Goal: Navigation & Orientation: Find specific page/section

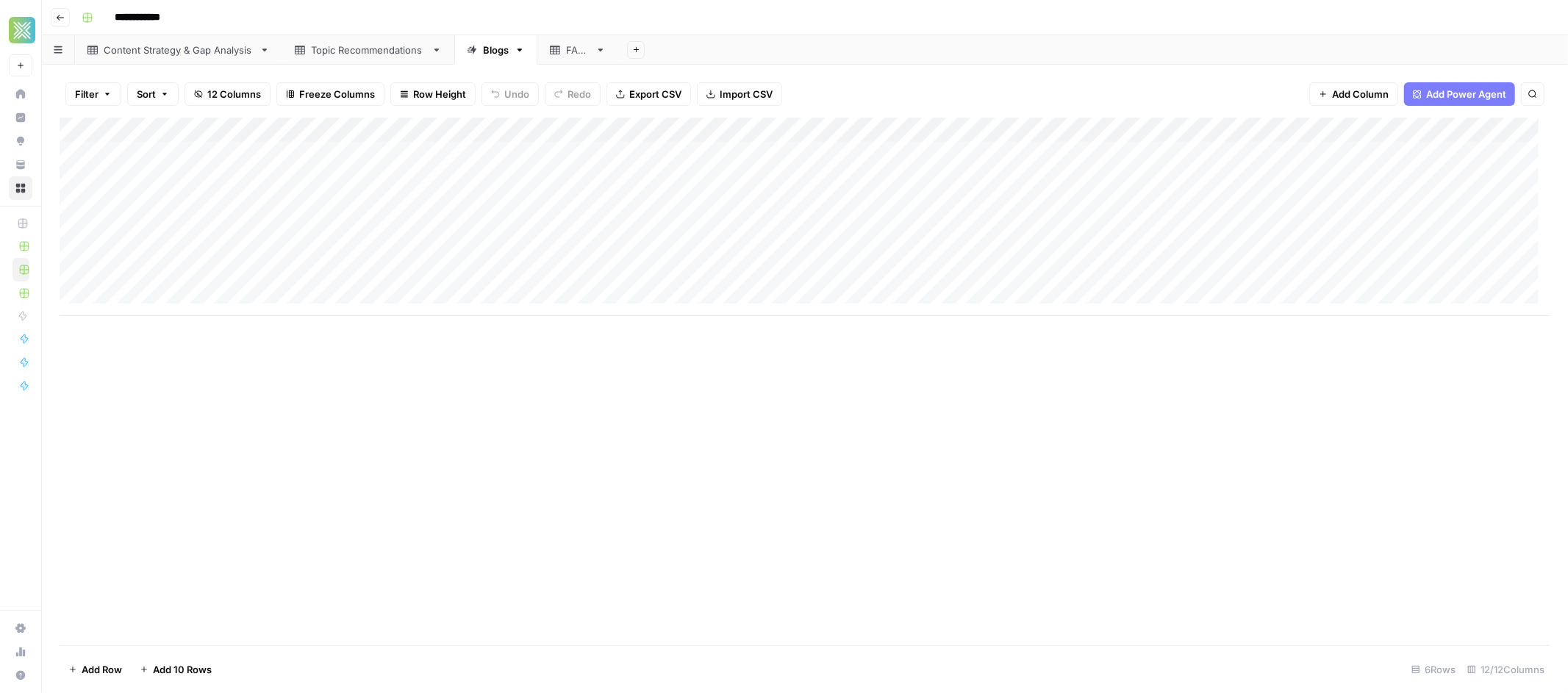
click at [561, 56] on div "FAQs" at bounding box center [569, 50] width 40 height 15
click at [500, 55] on div "Blogs" at bounding box center [496, 50] width 26 height 15
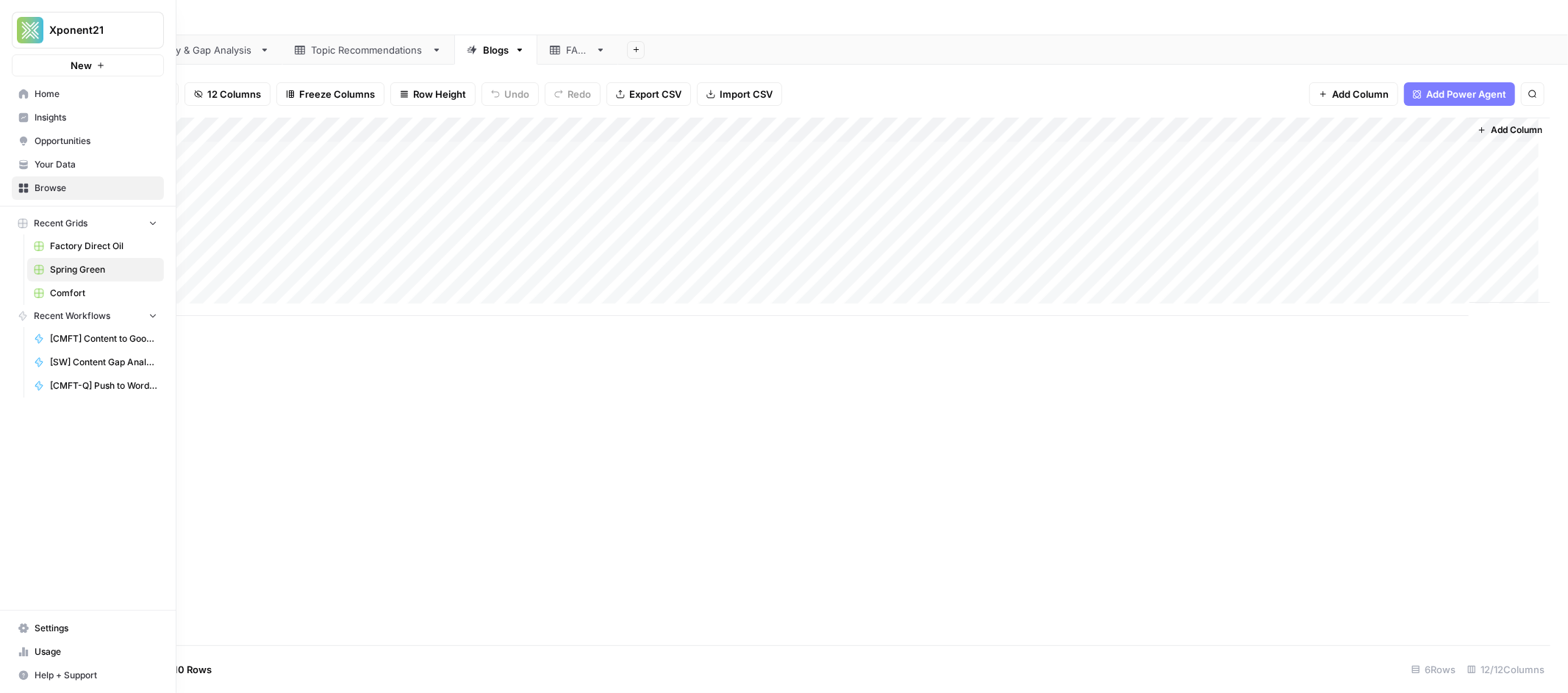
click at [77, 293] on span "Comfort" at bounding box center [103, 293] width 108 height 13
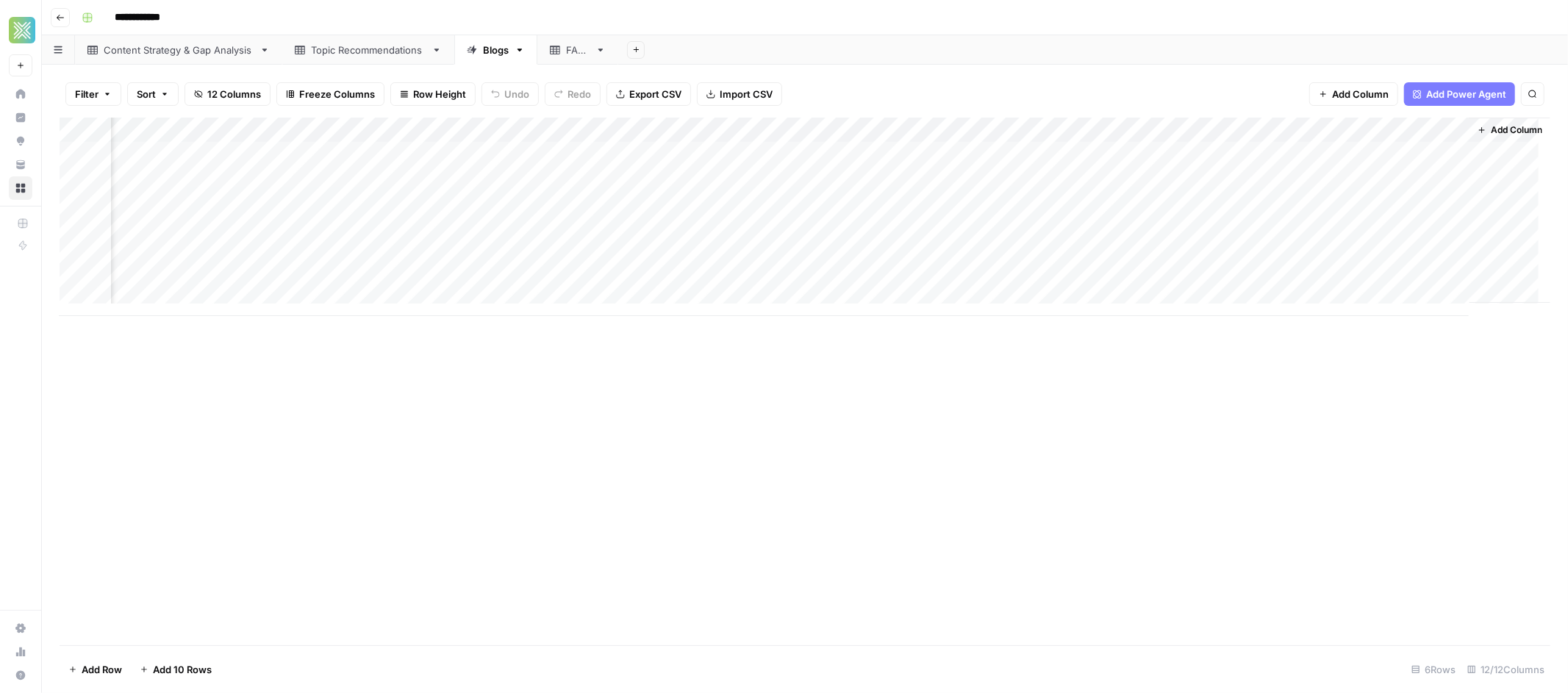
click at [1234, 132] on icon "button" at bounding box center [1482, 130] width 9 height 9
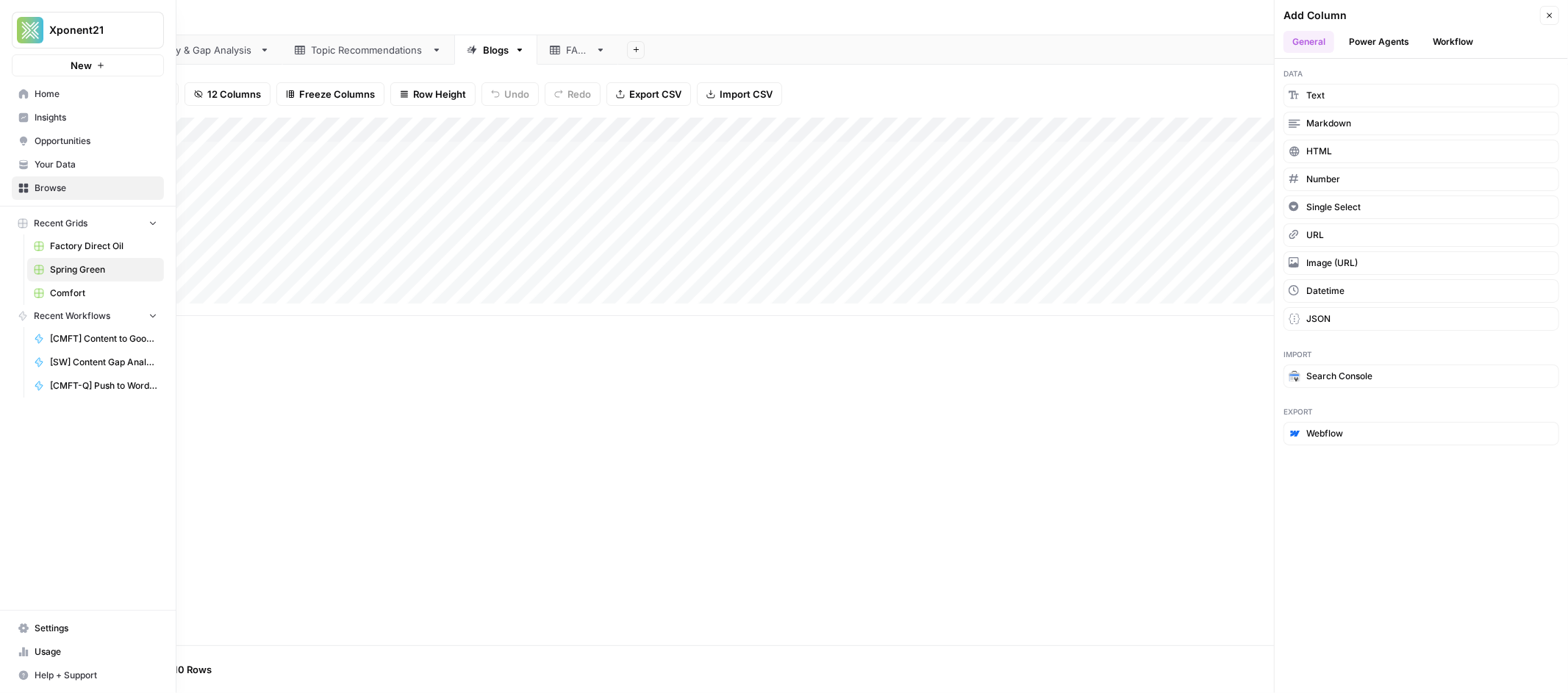
click at [34, 163] on span "Your Data" at bounding box center [96, 164] width 123 height 13
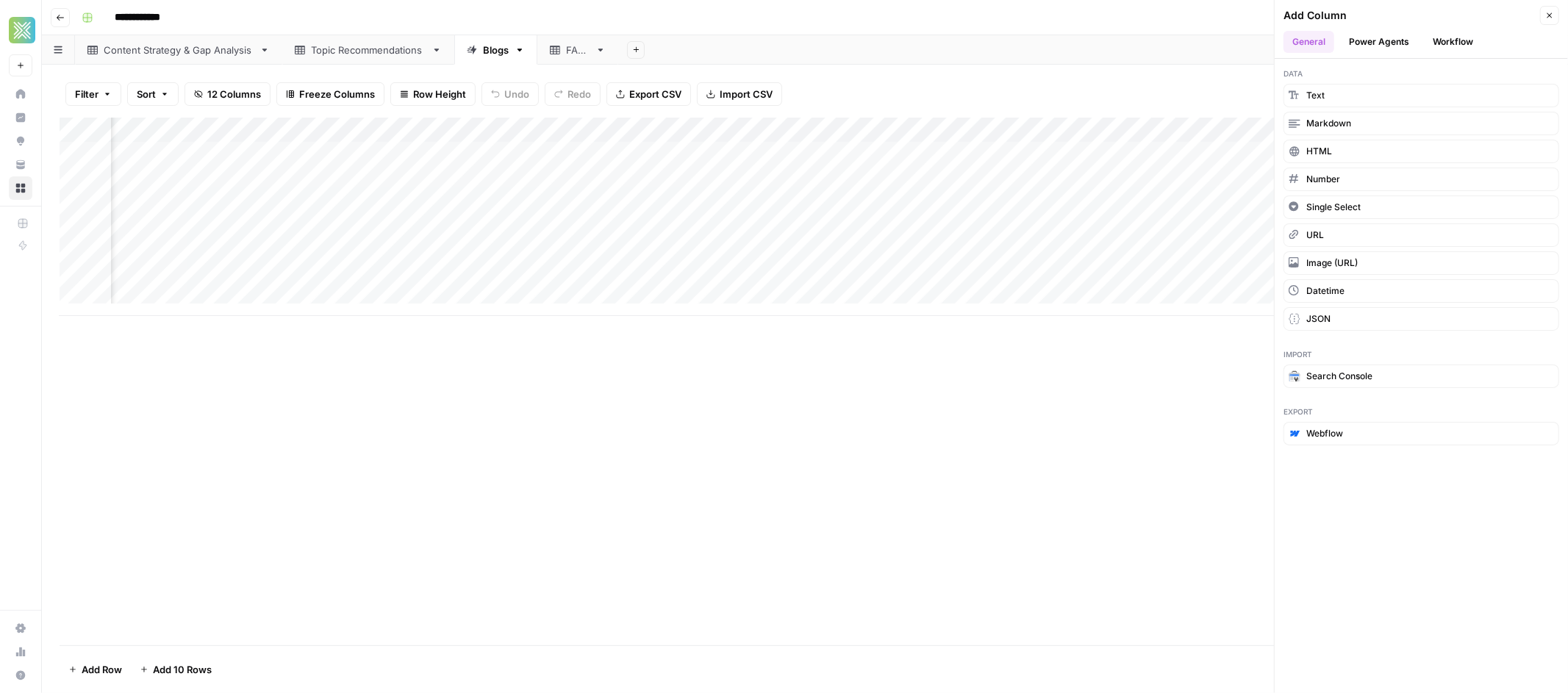
click at [1234, 38] on button "Workflow" at bounding box center [1452, 42] width 58 height 22
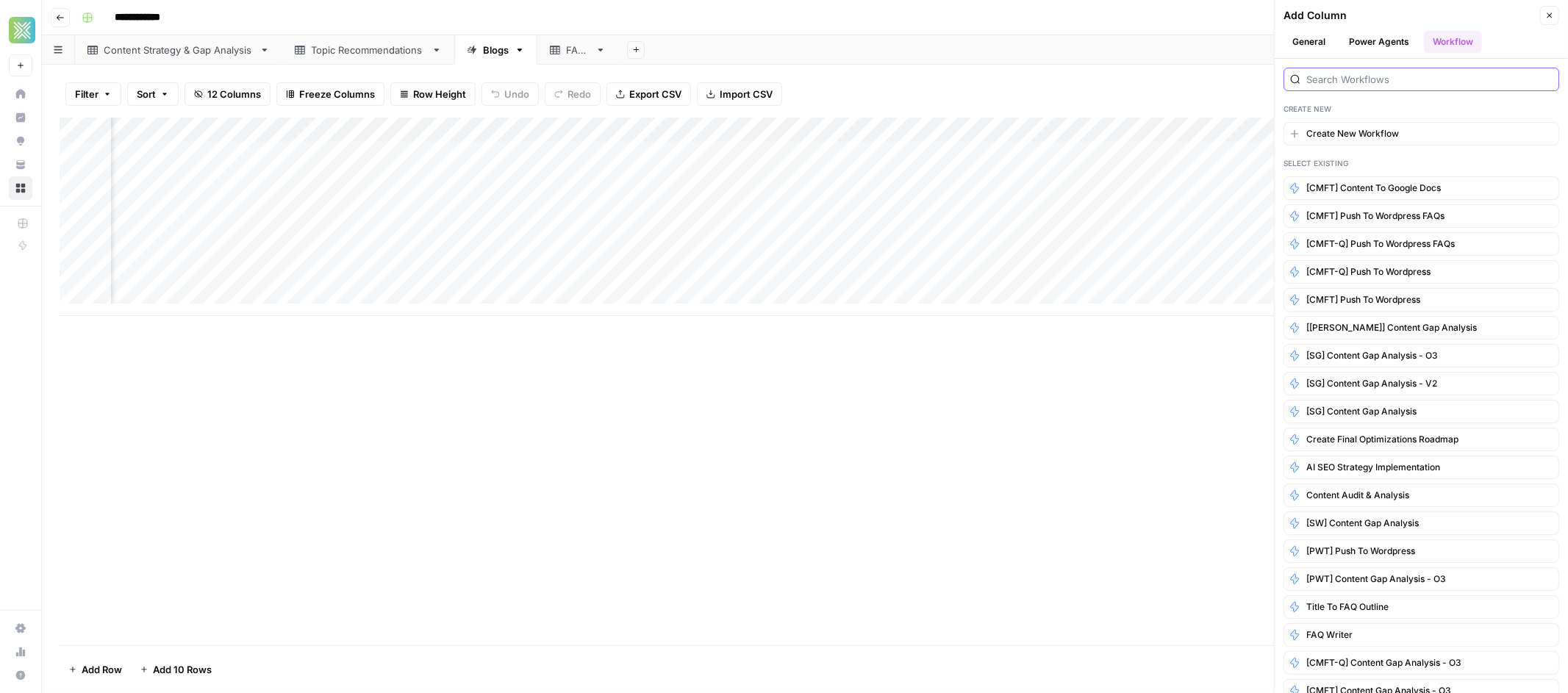
click at [1234, 79] on input "search" at bounding box center [1429, 79] width 246 height 15
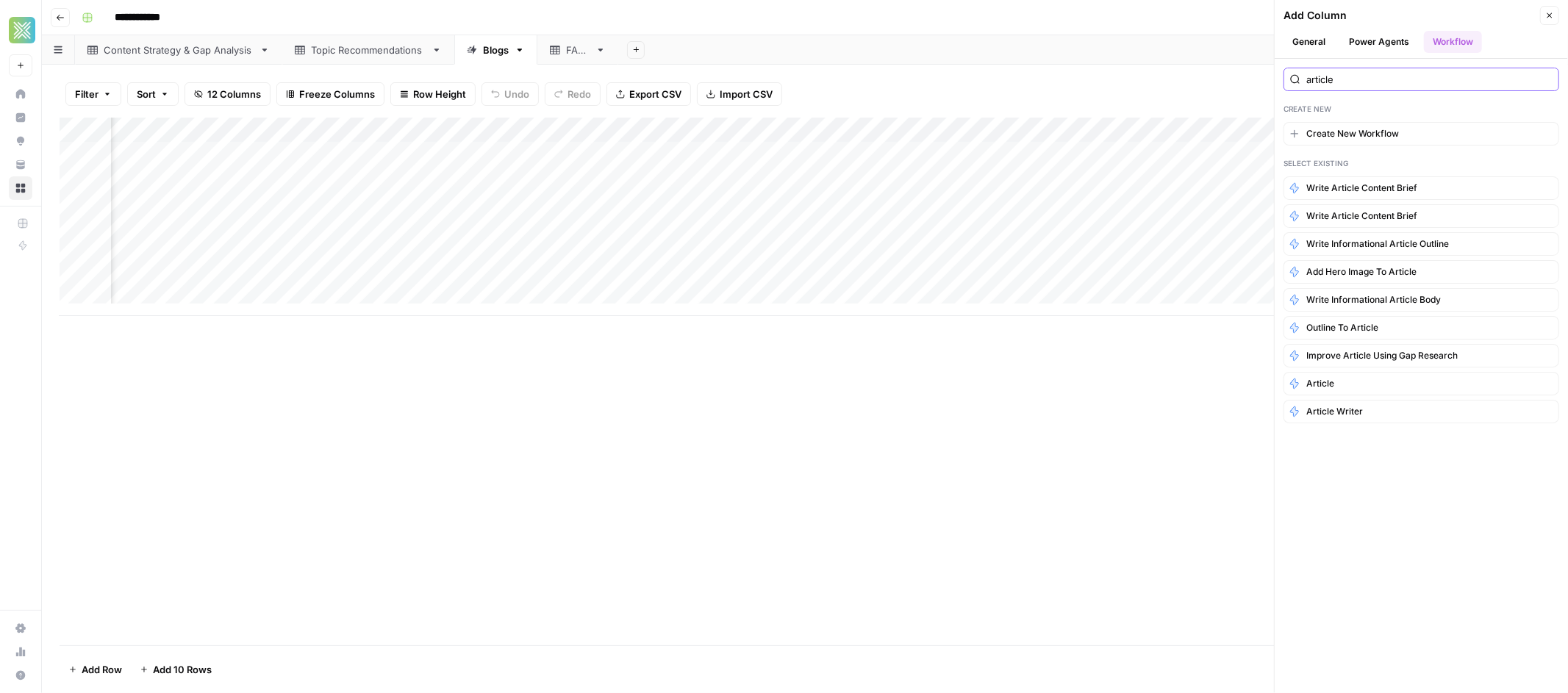
type input "article"
click at [1234, 410] on button "Article Writer" at bounding box center [1421, 411] width 276 height 23
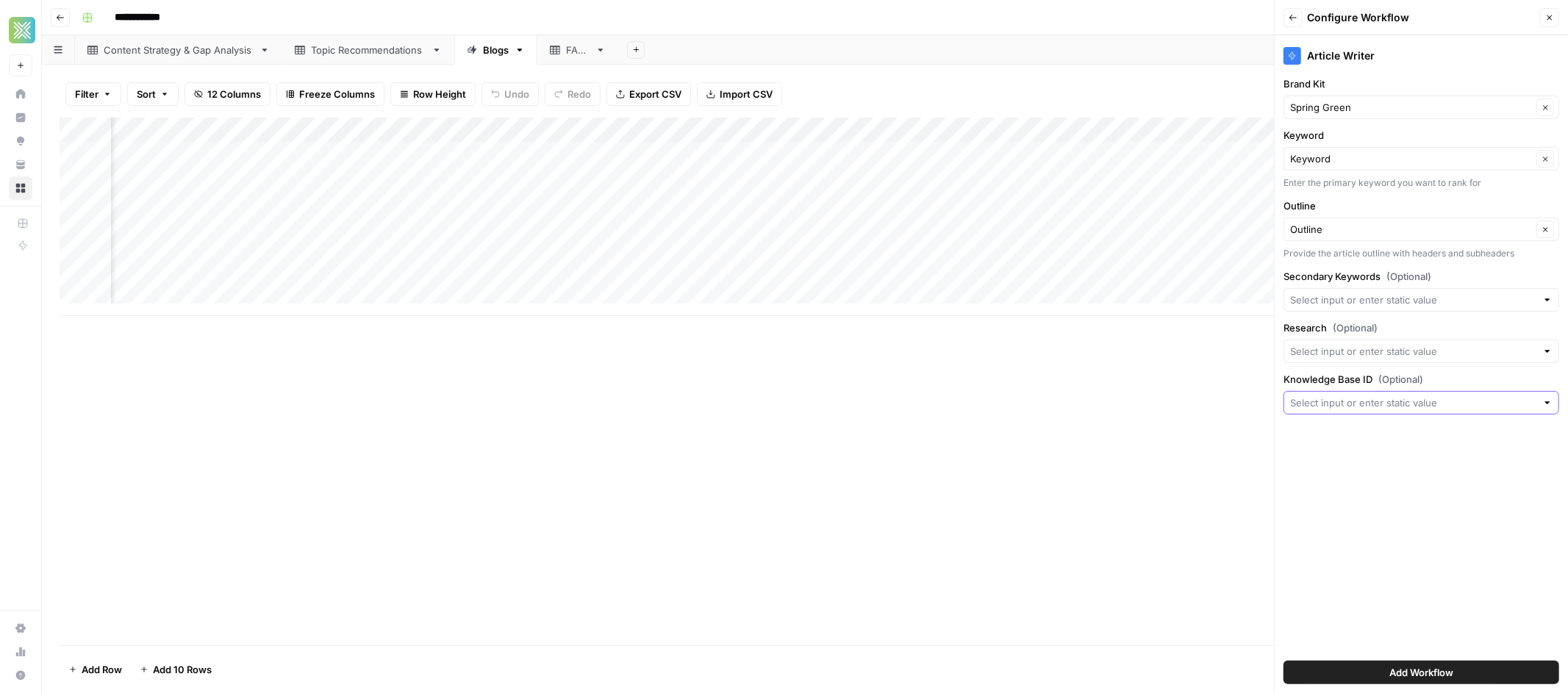
click at [1234, 408] on input "Knowledge Base ID (Optional)" at bounding box center [1413, 402] width 246 height 15
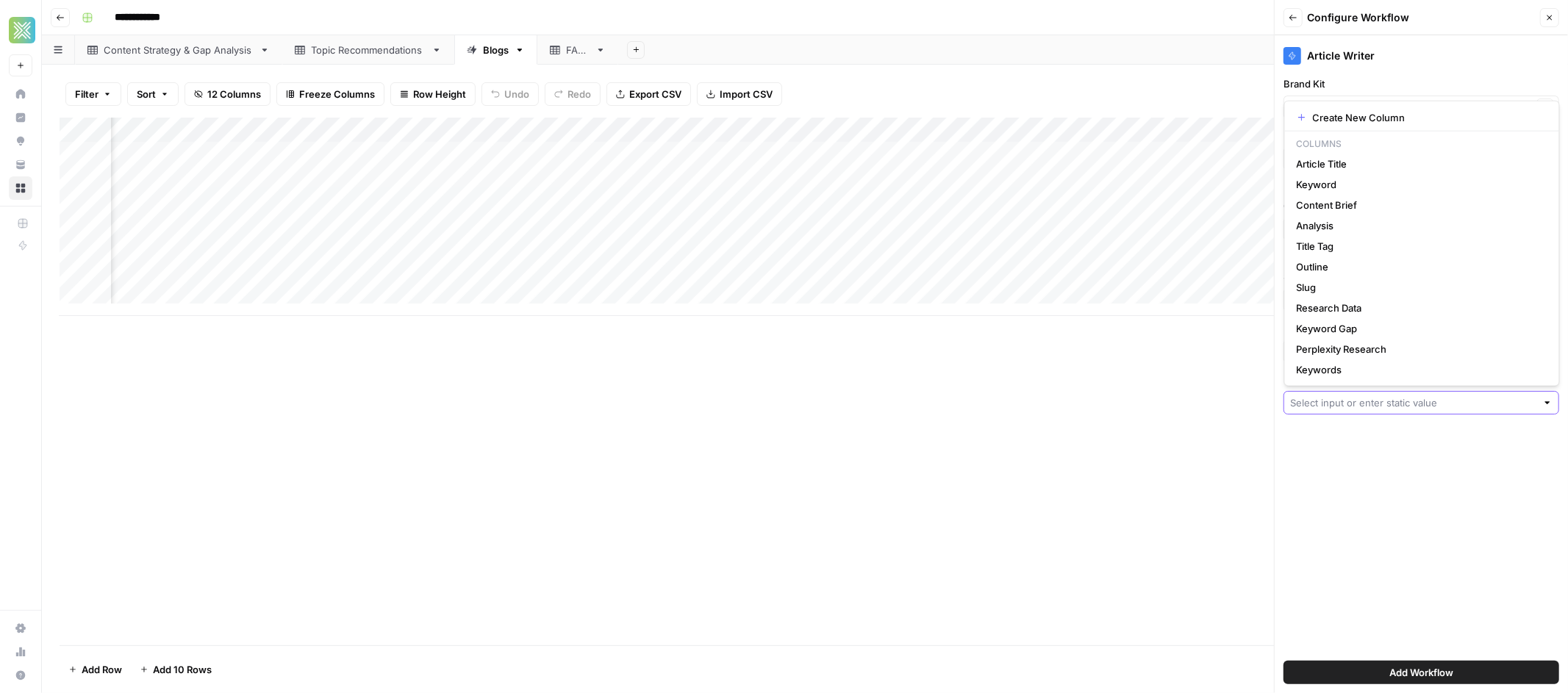
paste input "11753"
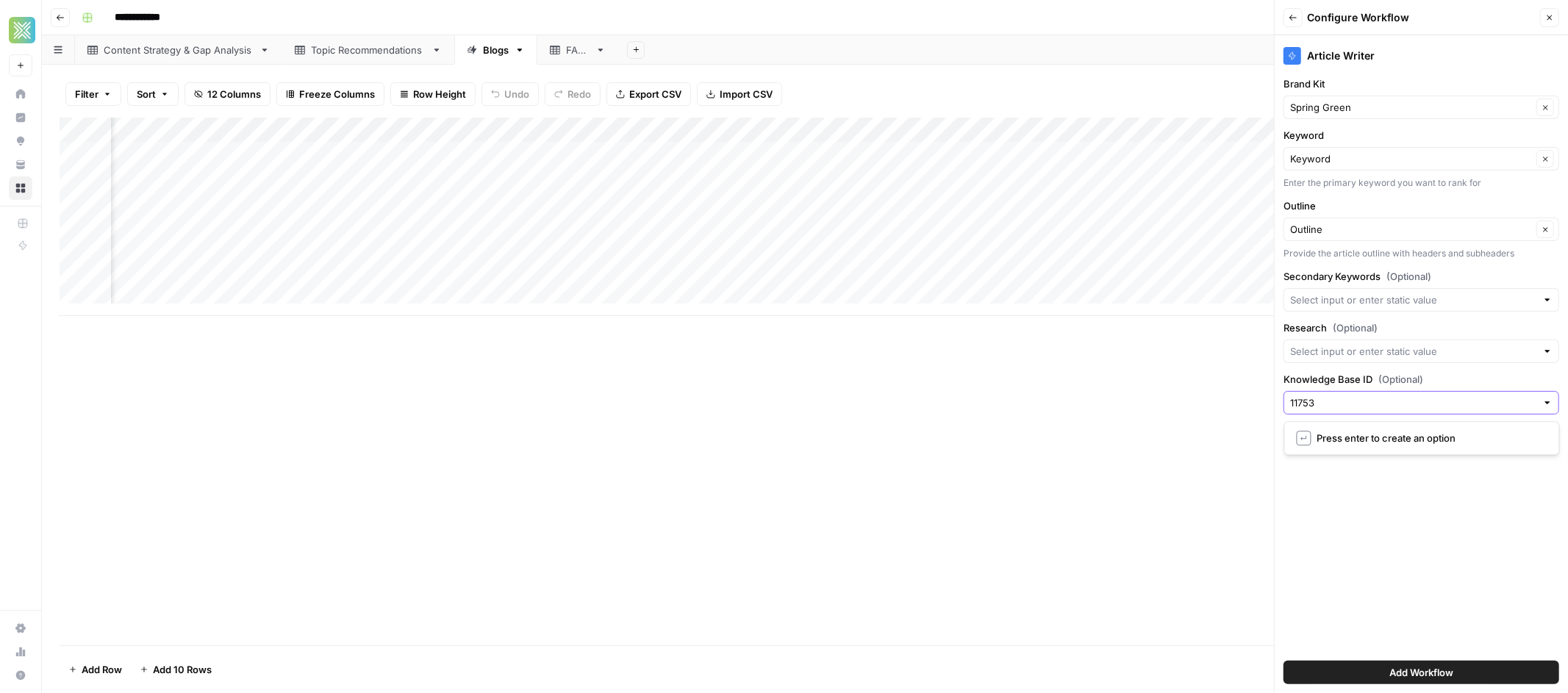
type input "11753"
click at [1234, 519] on div "Article Writer Brand Kit Spring Green Clear Keyword Keyword Clear Enter the pri…" at bounding box center [1421, 364] width 294 height 658
click at [1234, 405] on input "Knowledge Base ID (Optional)" at bounding box center [1413, 402] width 246 height 15
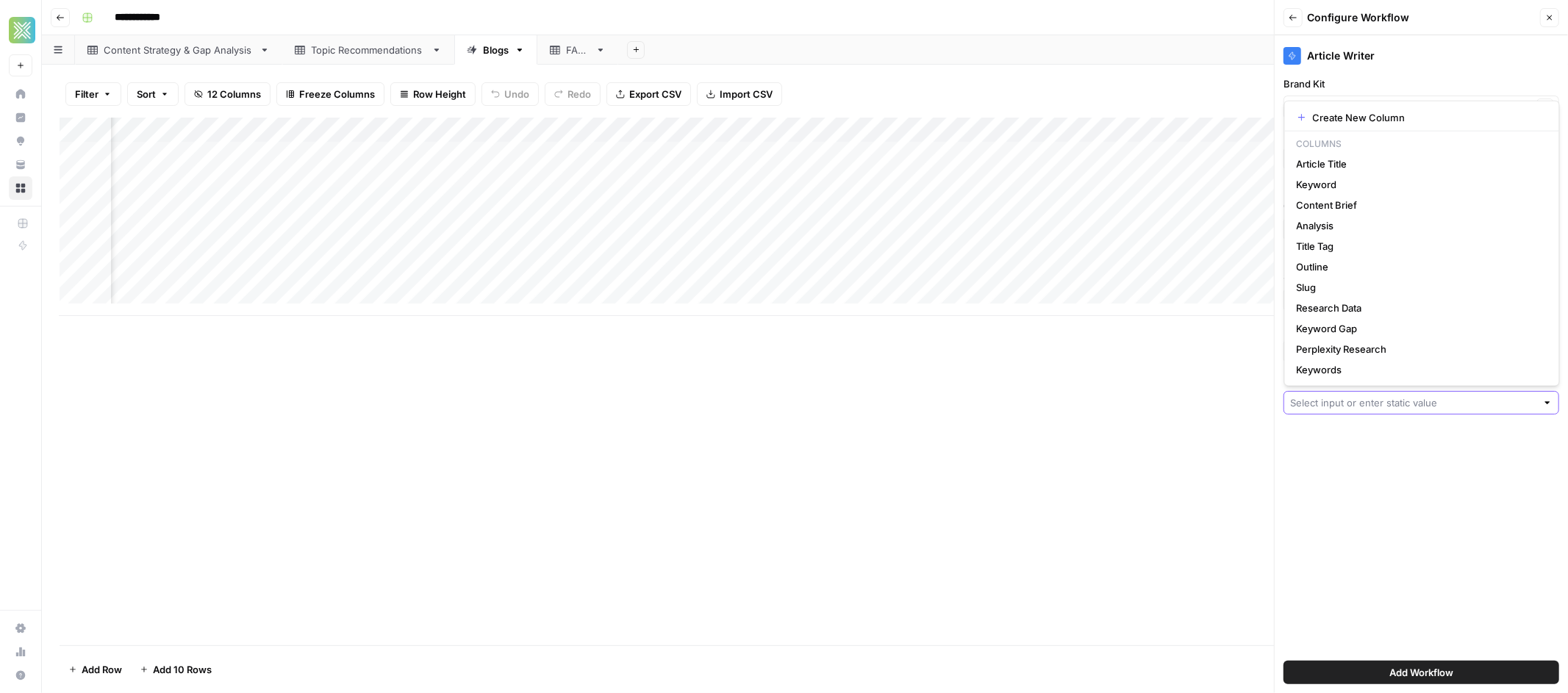
paste input "11753"
type input "11753"
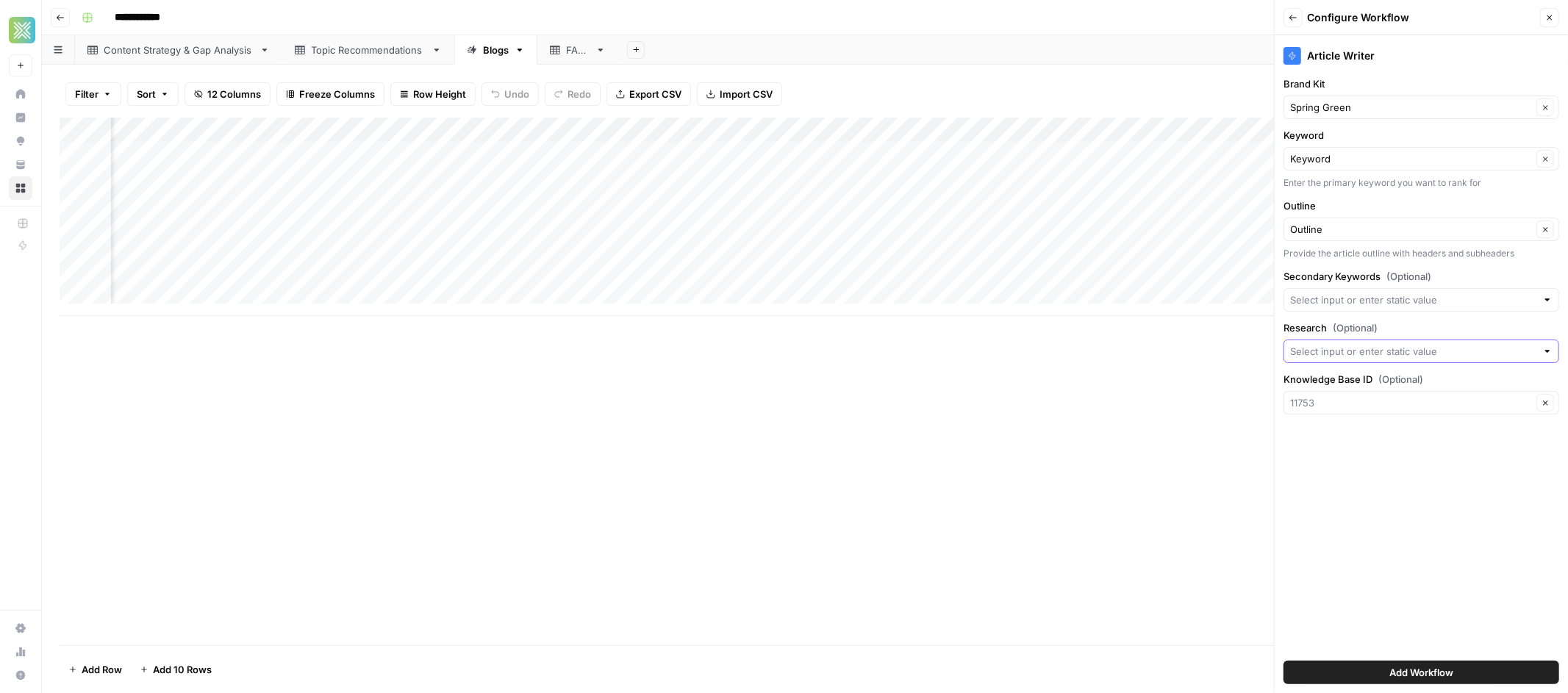
type input "11753"
click at [1234, 352] on input "Research (Optional)" at bounding box center [1413, 350] width 246 height 15
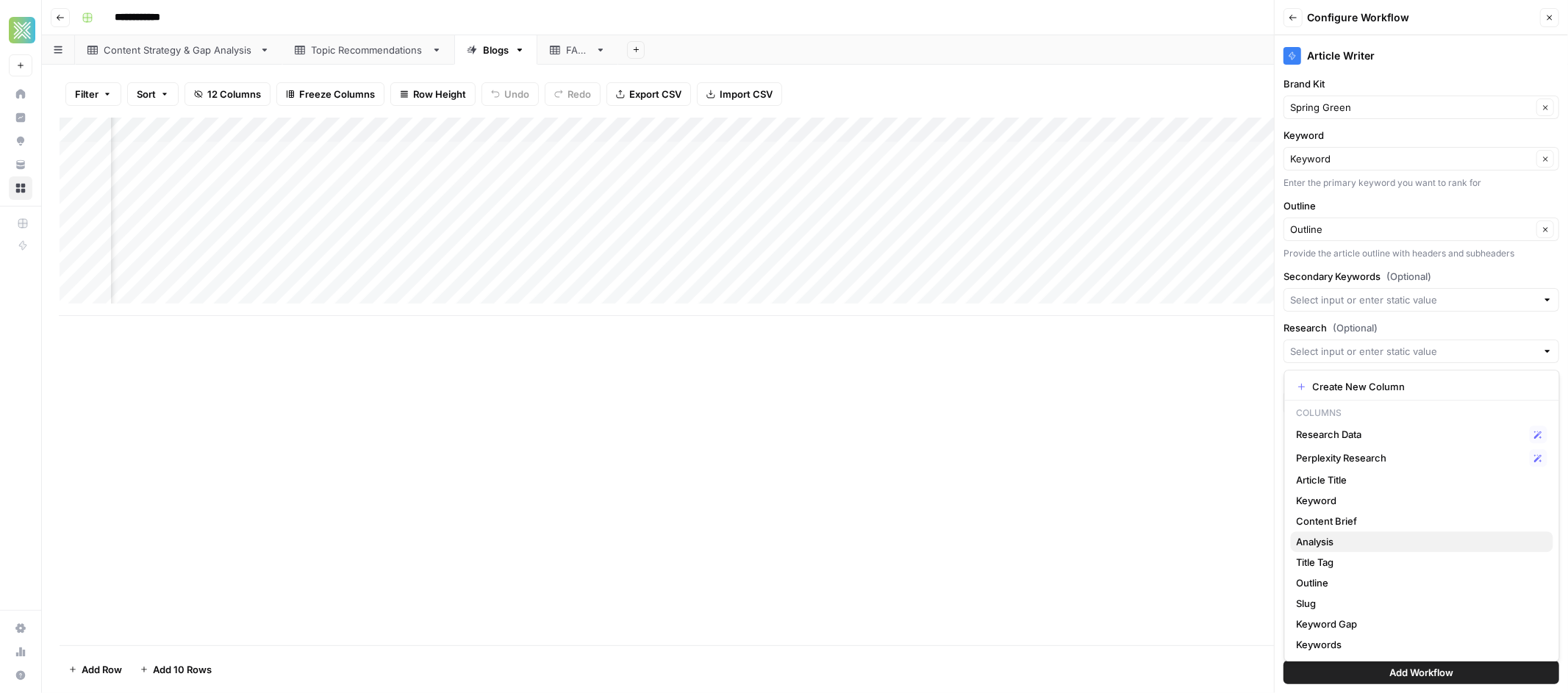
click at [1234, 545] on span "Analysis" at bounding box center [1419, 541] width 245 height 15
type input "Analysis"
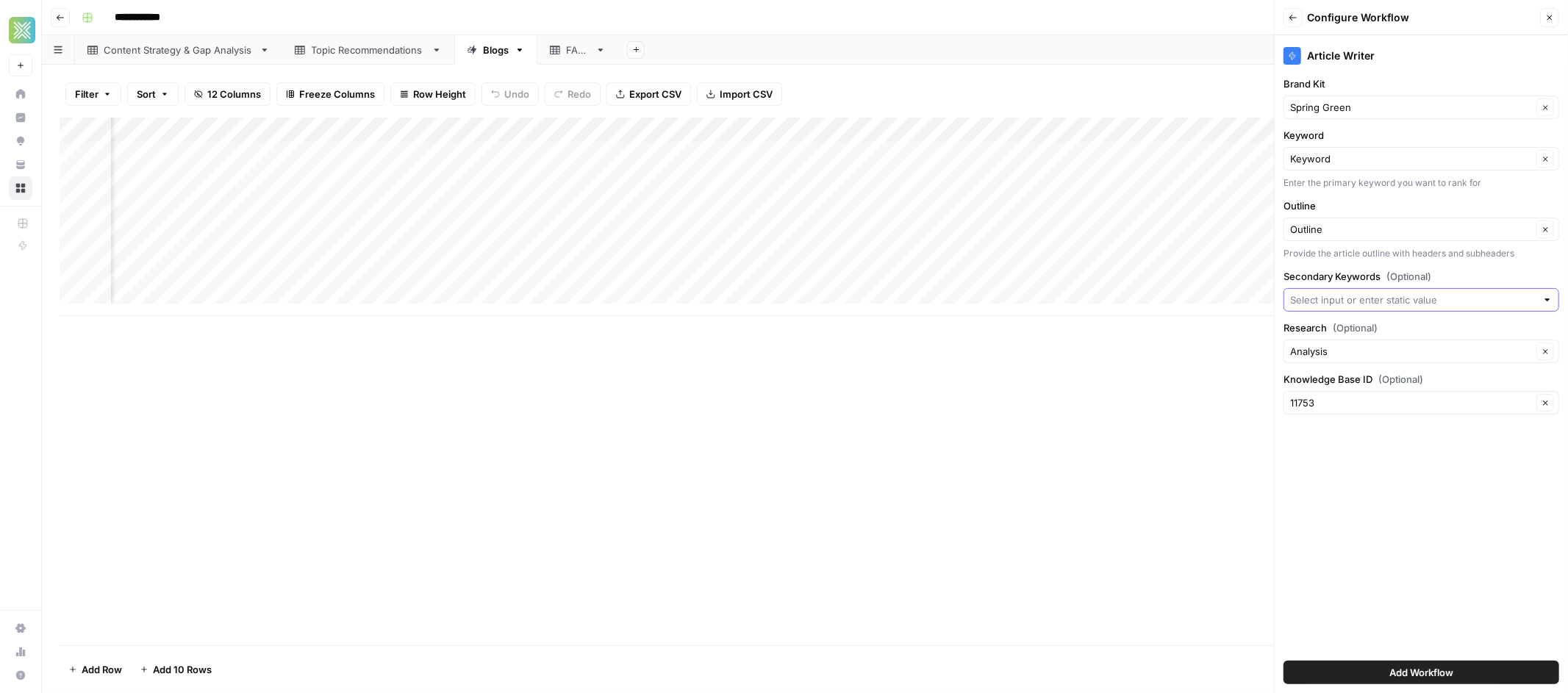
click at [1234, 298] on input "Secondary Keywords (Optional)" at bounding box center [1413, 300] width 246 height 15
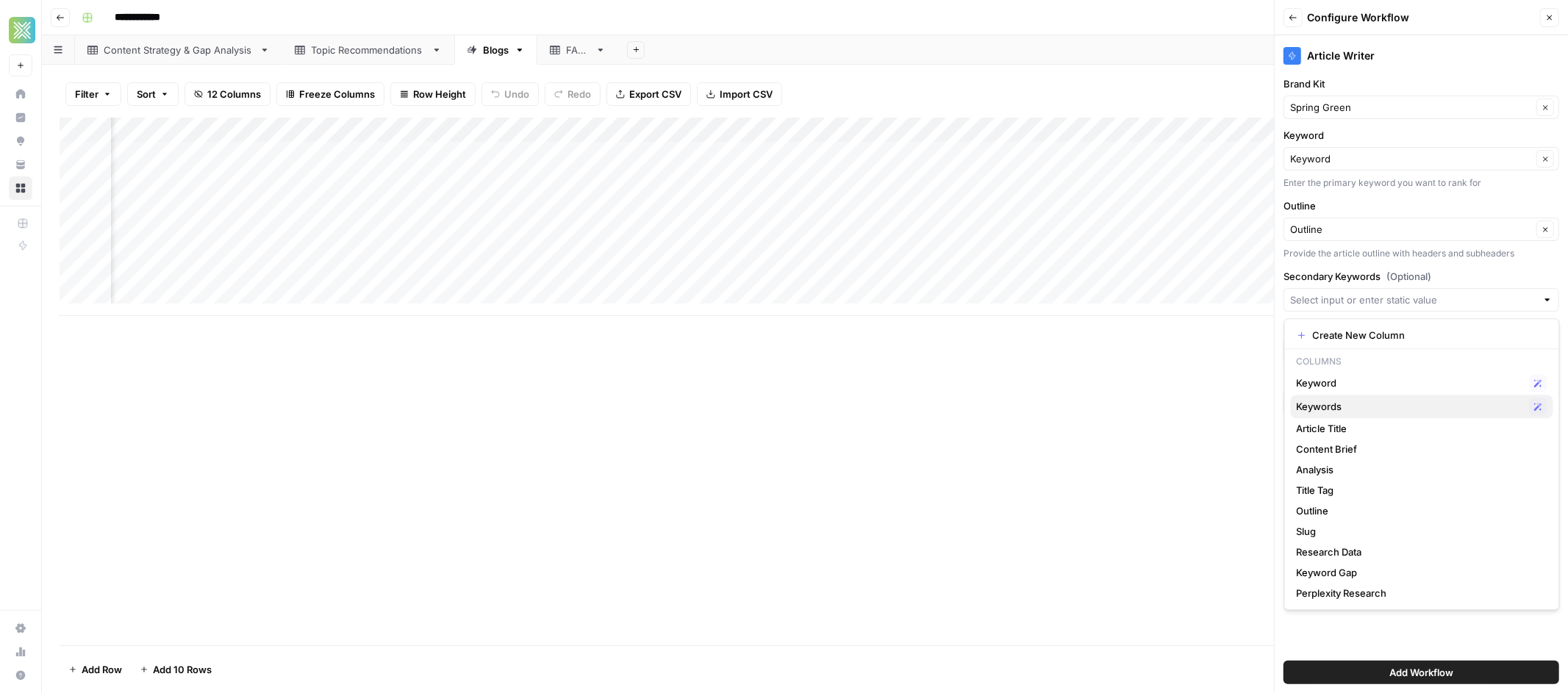
click at [1234, 405] on span "Keywords" at bounding box center [1410, 405] width 227 height 15
type input "Keywords"
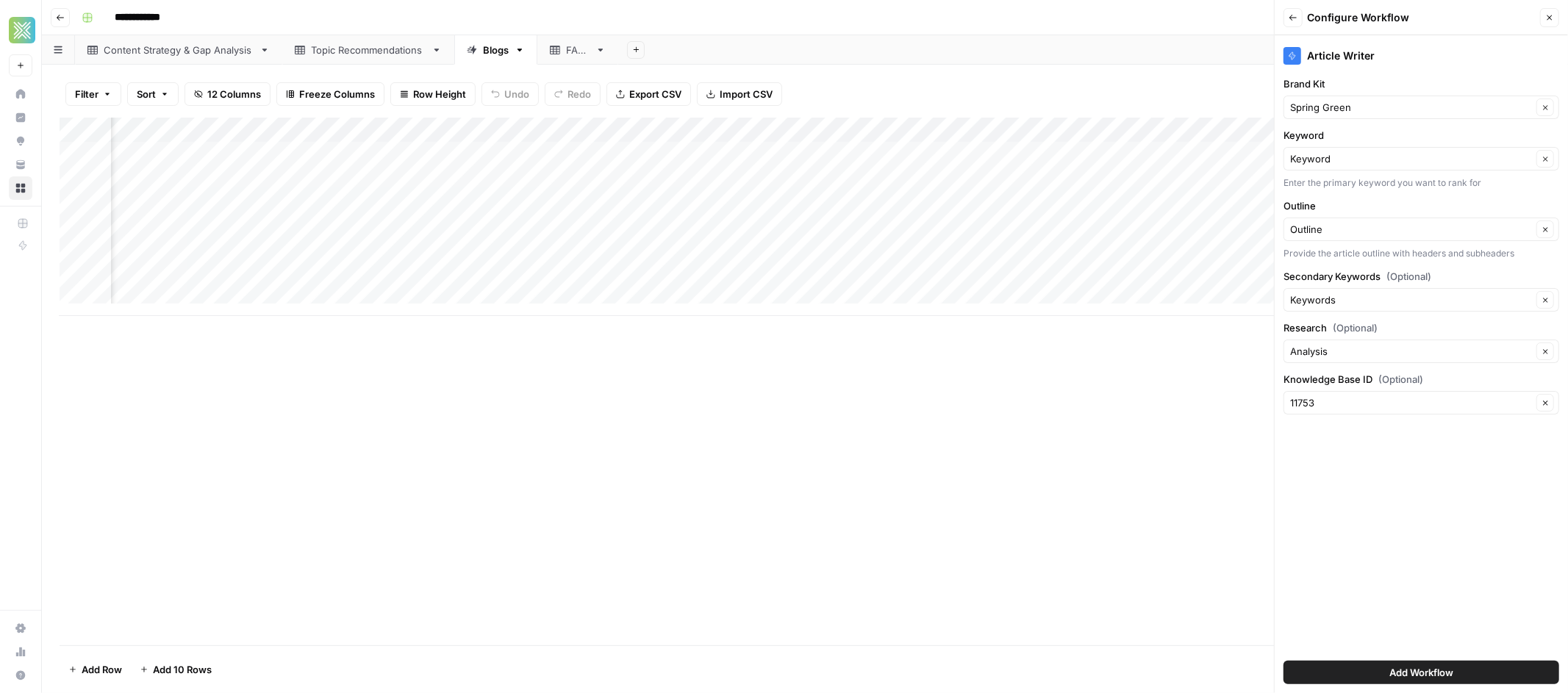
scroll to position [0, 452]
click at [1234, 602] on button "Add Workflow" at bounding box center [1421, 671] width 276 height 23
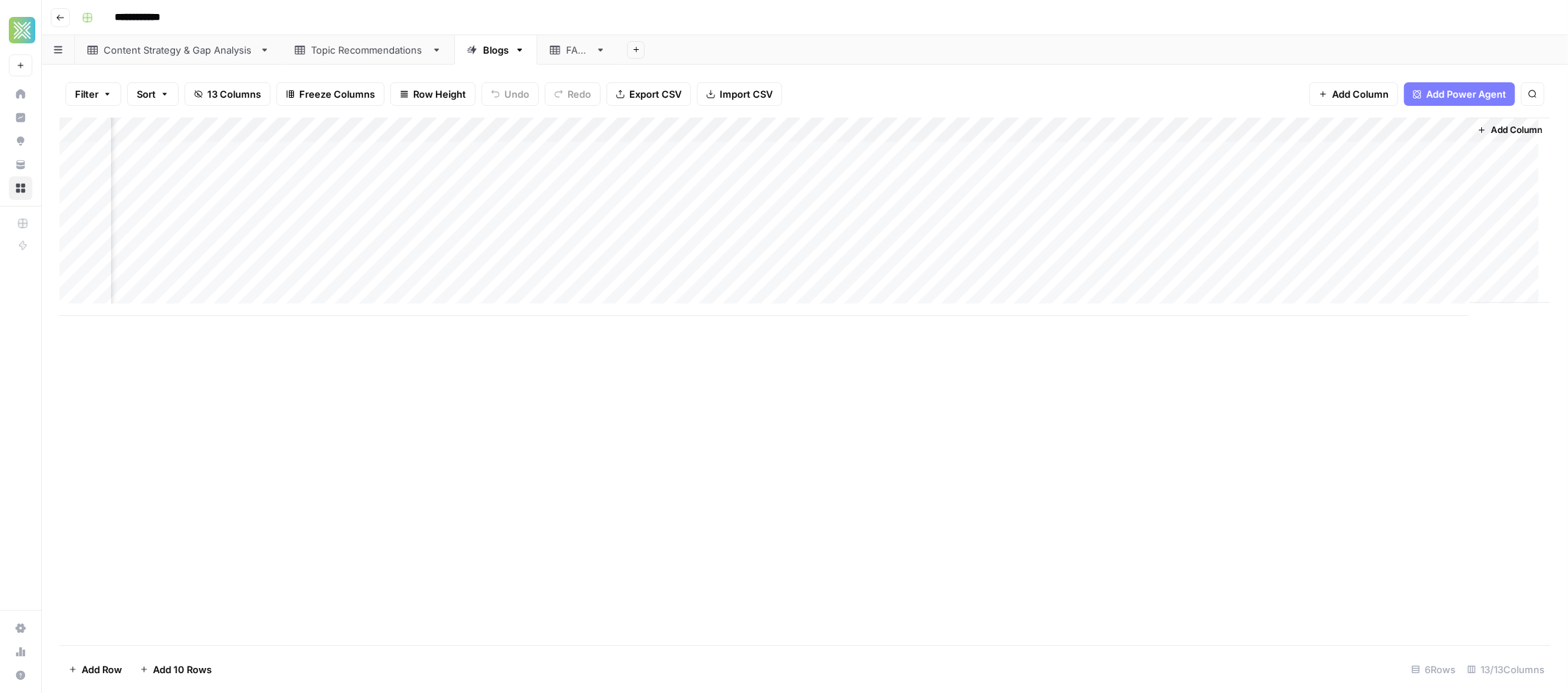
scroll to position [0, 731]
click at [1234, 152] on div "Add Column" at bounding box center [804, 217] width 1491 height 198
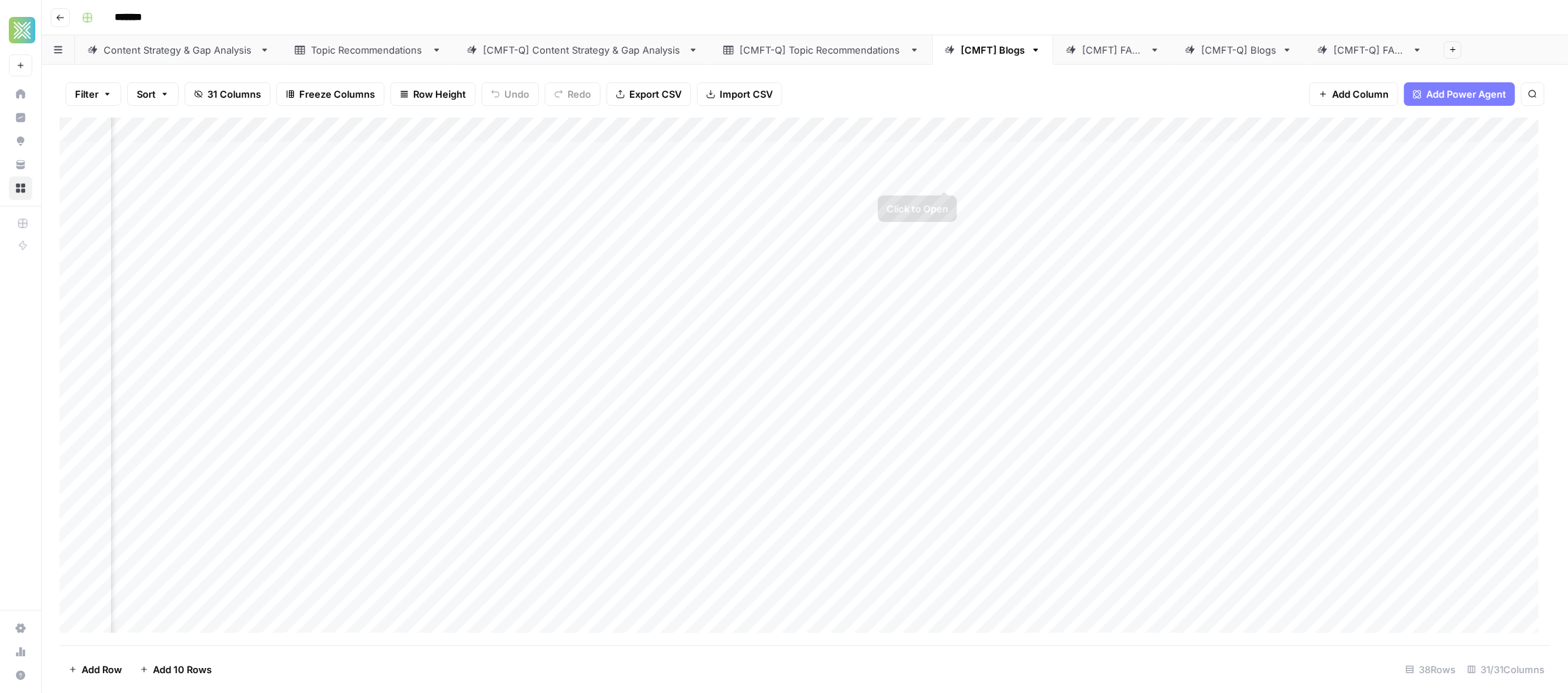
scroll to position [3, 1665]
click at [1197, 128] on div "Add Column" at bounding box center [804, 381] width 1491 height 528
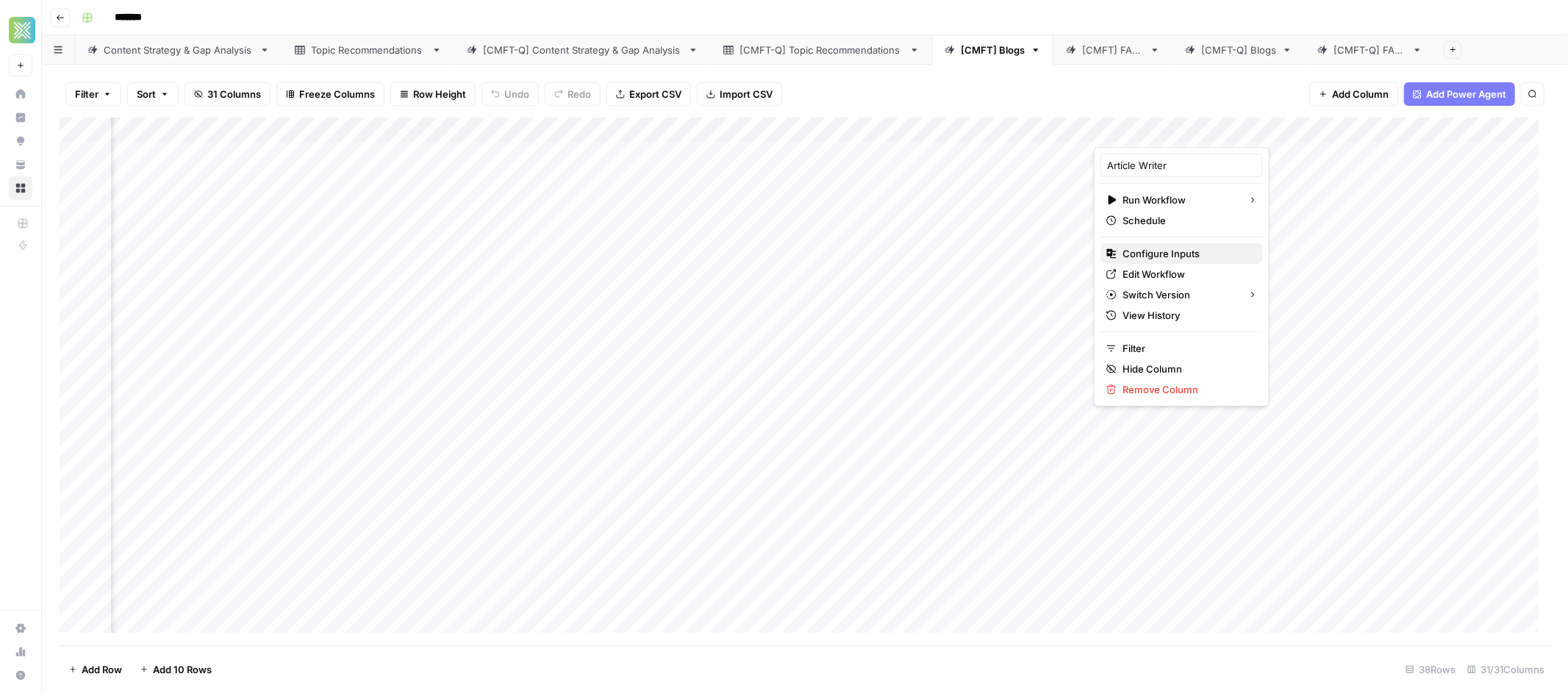
click at [1151, 257] on span "Configure Inputs" at bounding box center [1186, 253] width 128 height 15
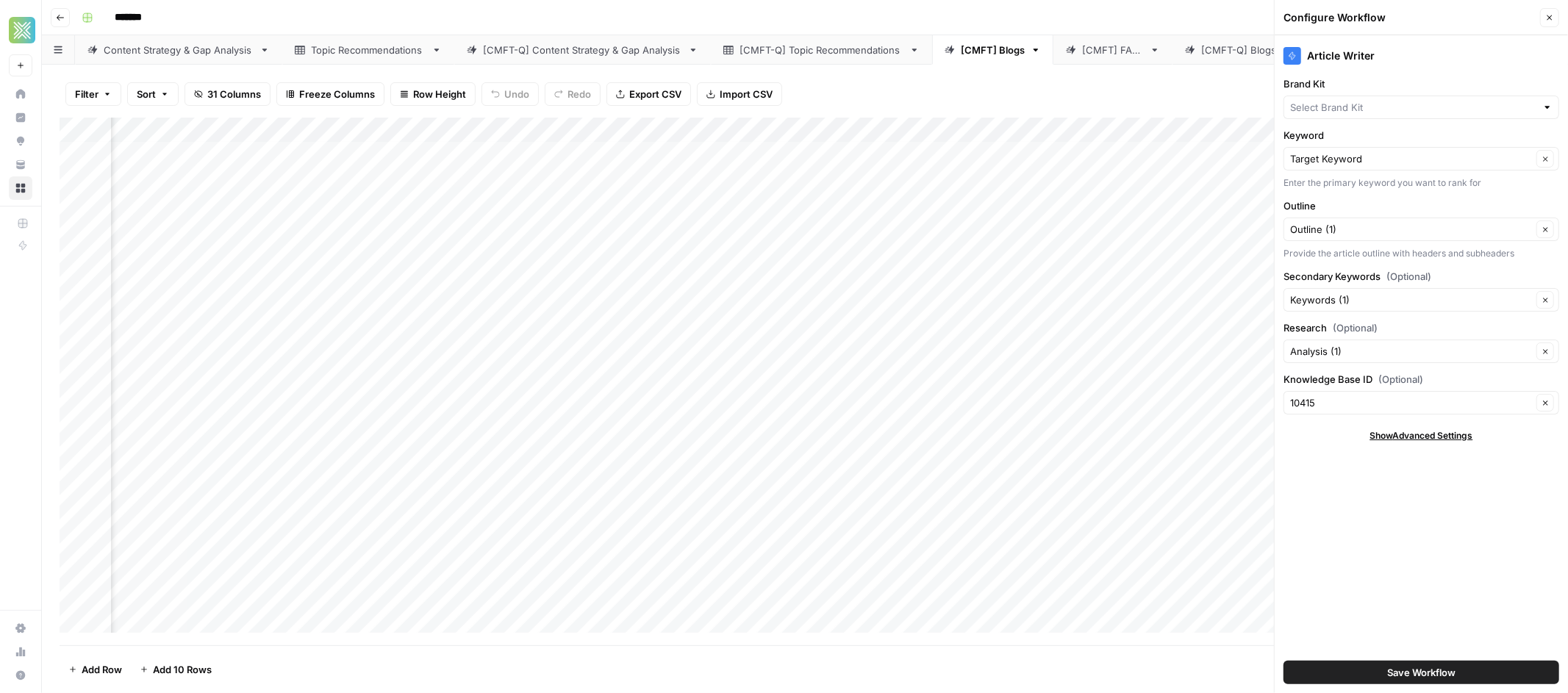
type input "Comfort Heating, Cooling, Electrical & Plumbing"
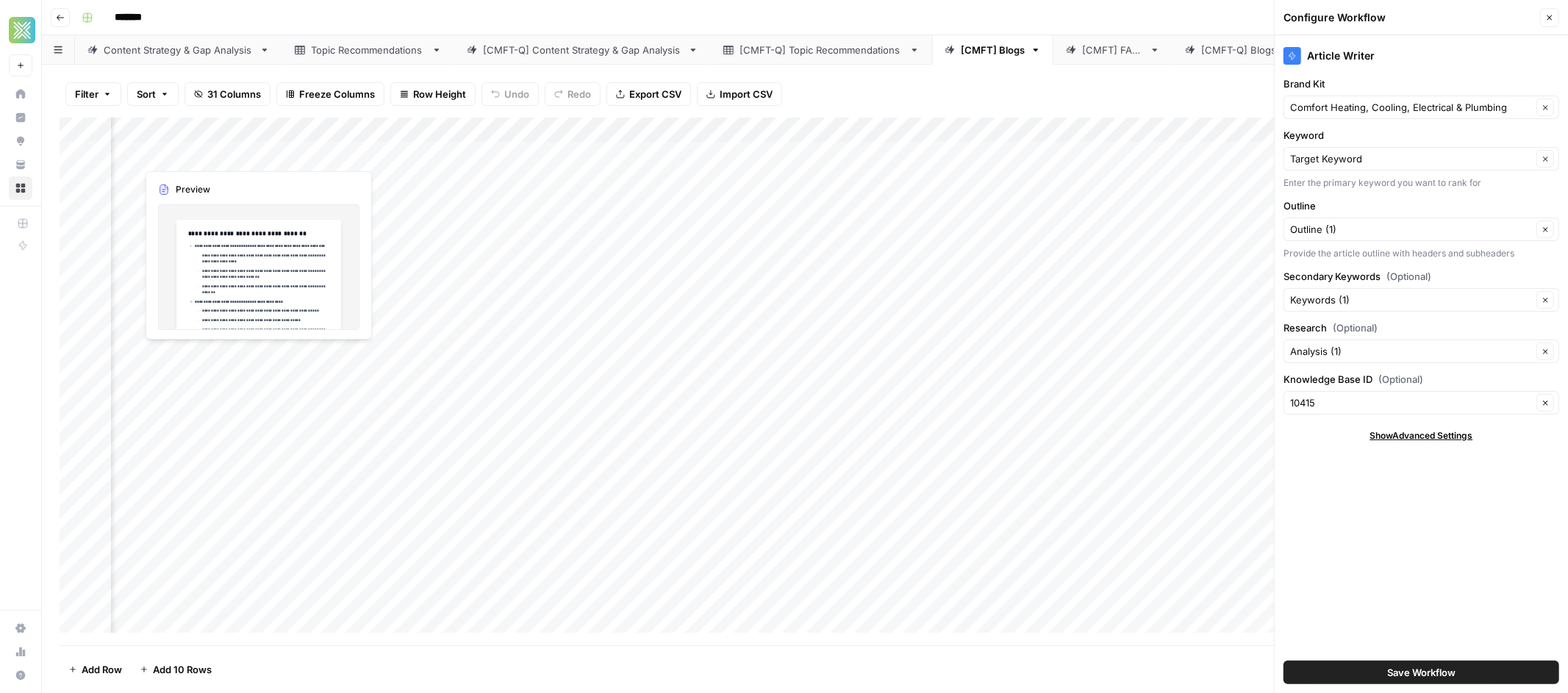
click at [207, 152] on div "Add Column" at bounding box center [804, 381] width 1491 height 528
click at [258, 152] on div "Add Column" at bounding box center [804, 381] width 1491 height 528
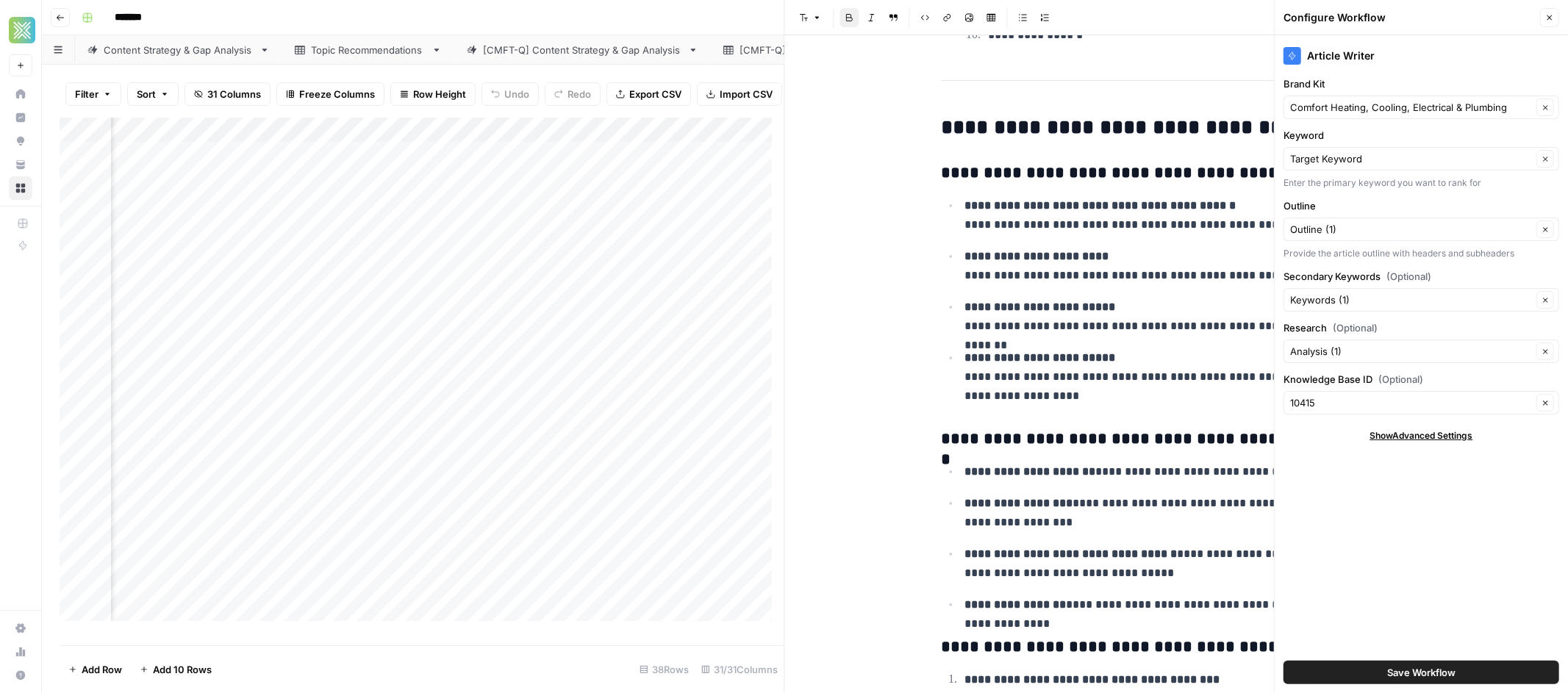
scroll to position [1655, 0]
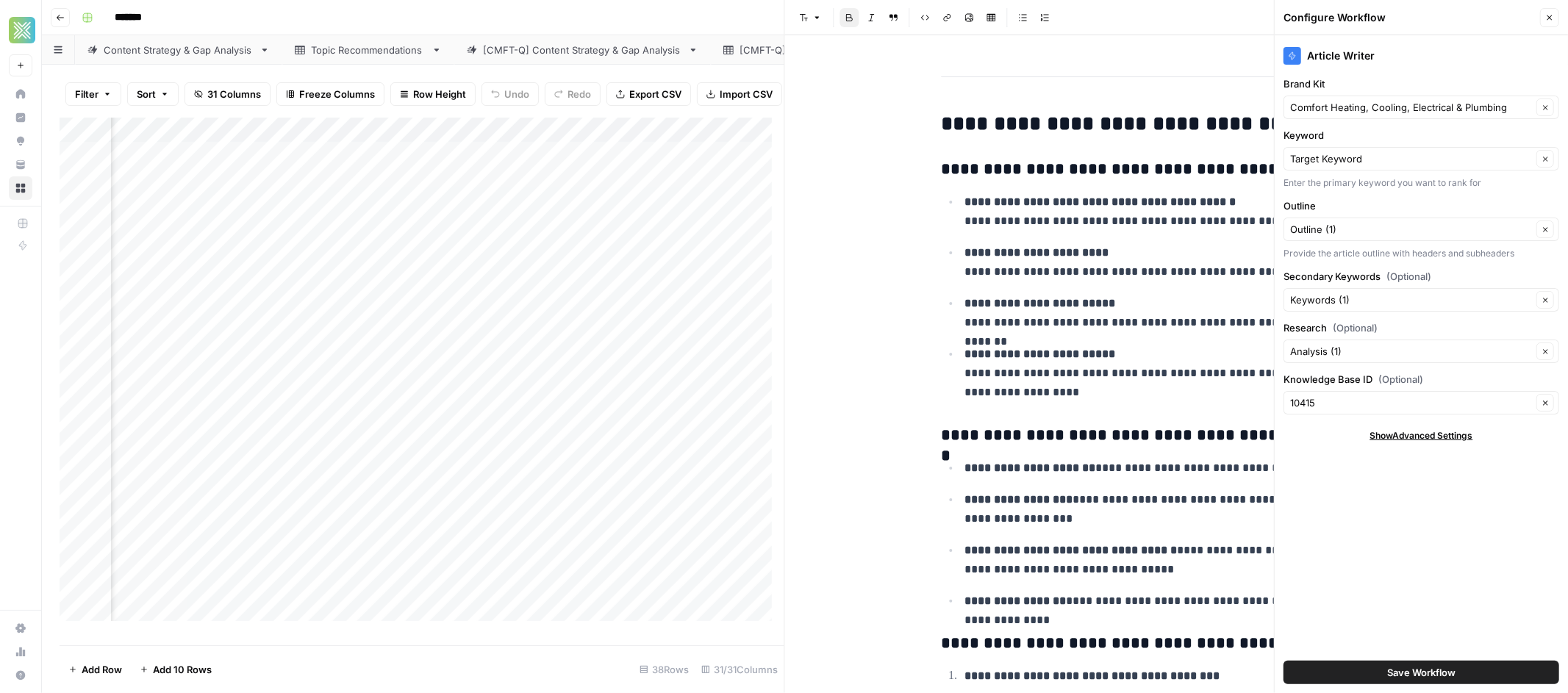
click at [621, 533] on div "Add Column" at bounding box center [422, 375] width 725 height 515
click at [693, 15] on div "*******" at bounding box center [815, 17] width 1478 height 23
click at [711, 537] on div "Add Column" at bounding box center [422, 375] width 725 height 515
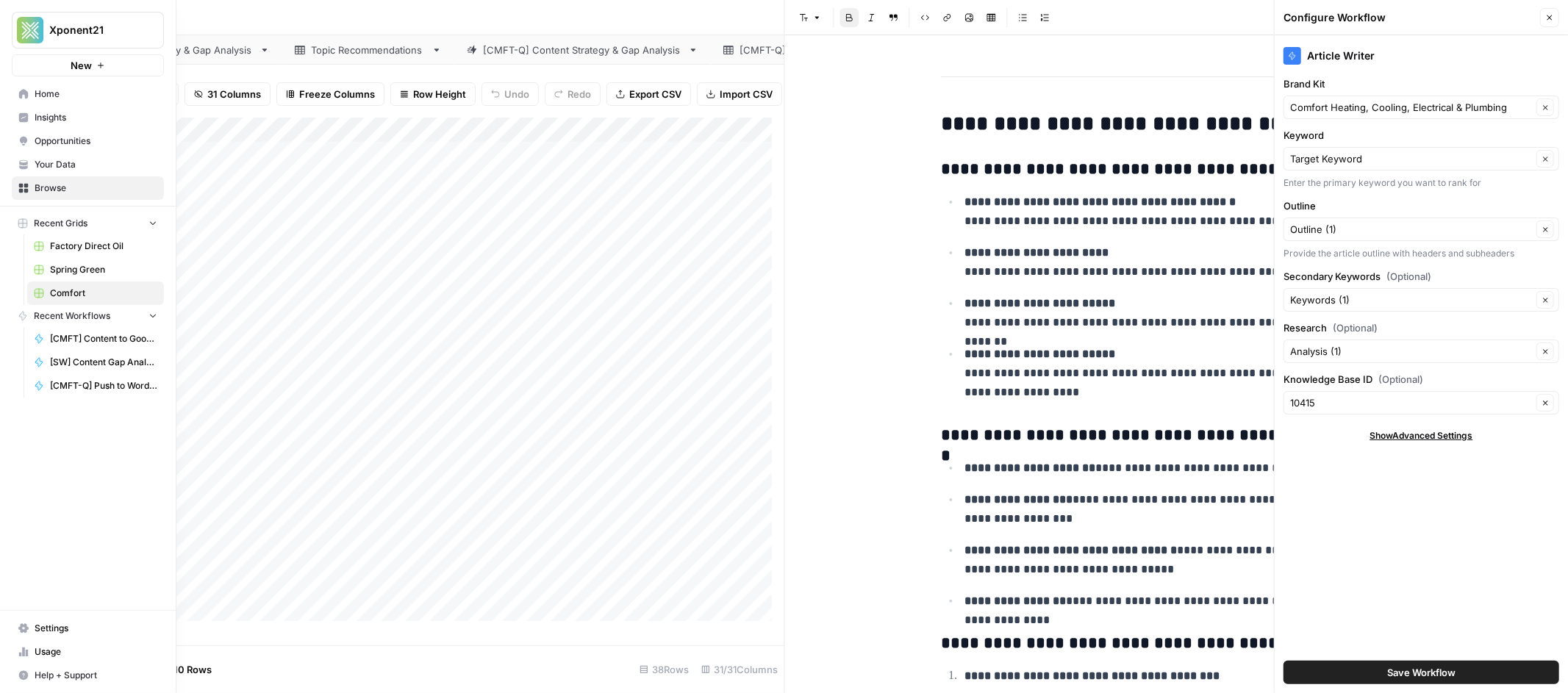
click at [90, 241] on span "Factory Direct Oil" at bounding box center [103, 245] width 108 height 13
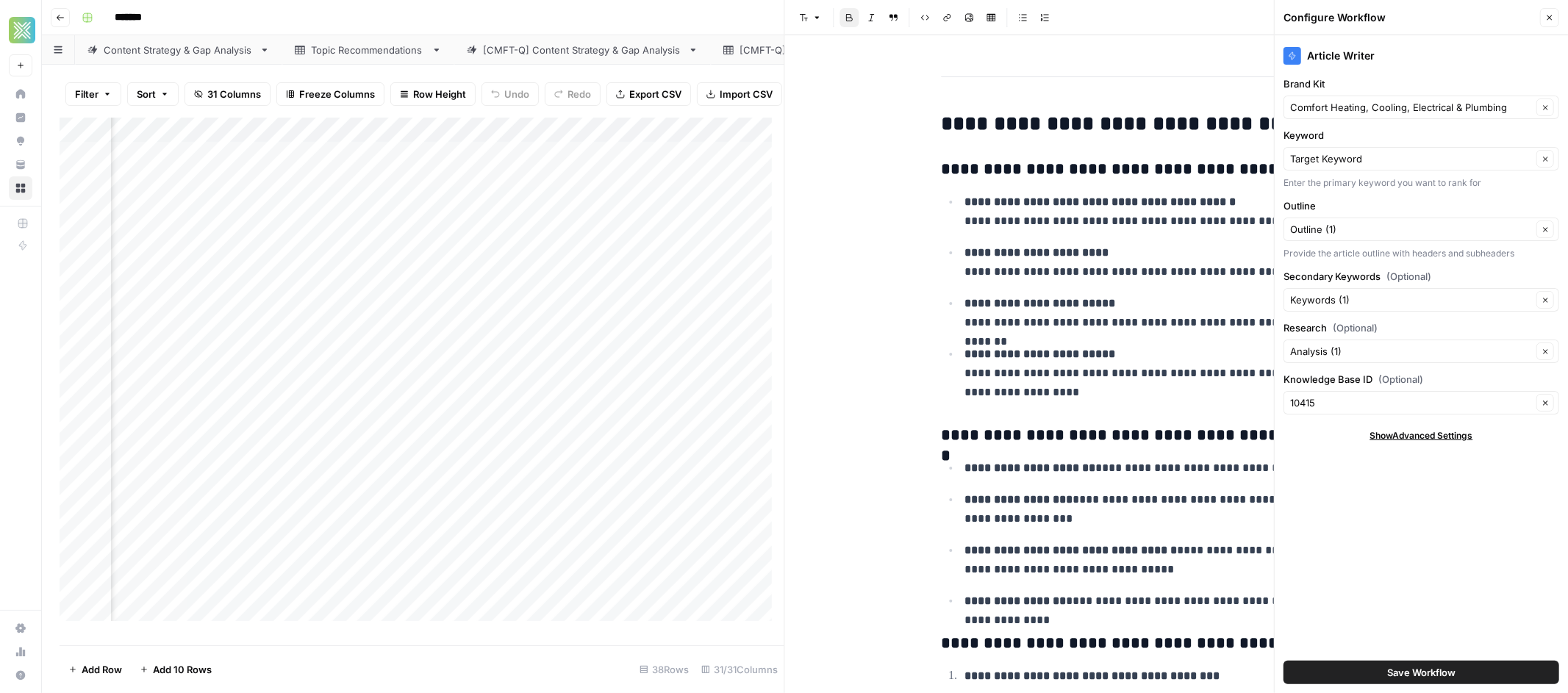
click at [1548, 19] on icon "button" at bounding box center [1549, 17] width 9 height 9
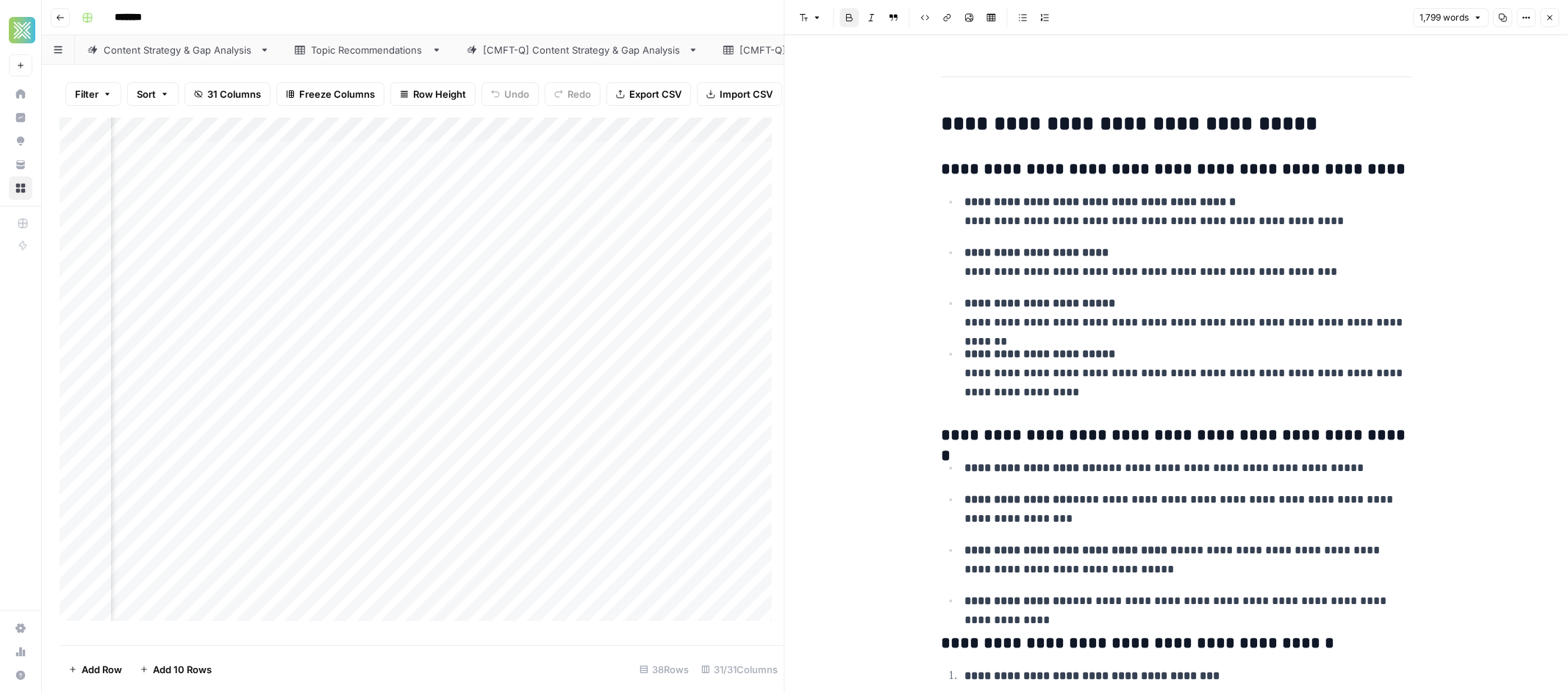
click at [1553, 18] on button "Close" at bounding box center [1549, 17] width 19 height 19
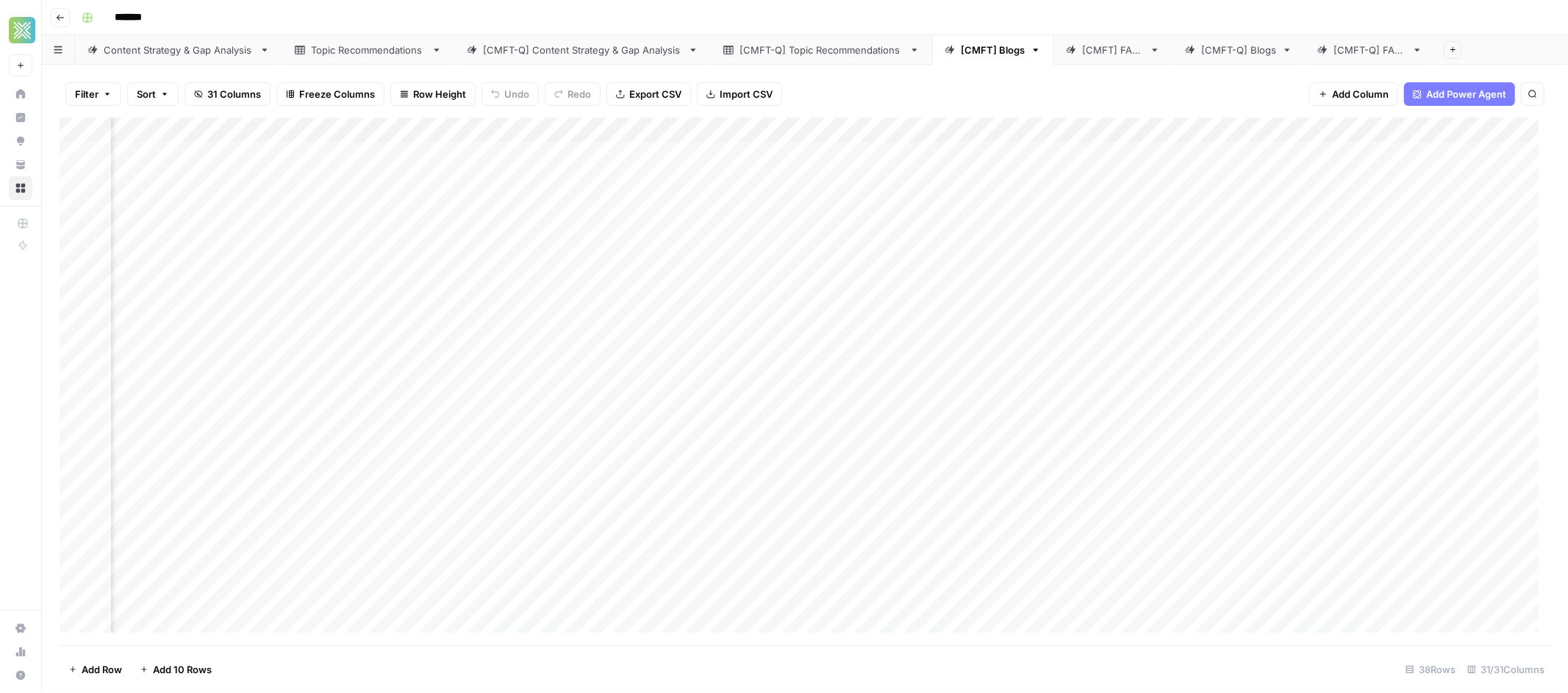
click at [1094, 47] on div "[CMFT] FAQs" at bounding box center [1112, 50] width 62 height 15
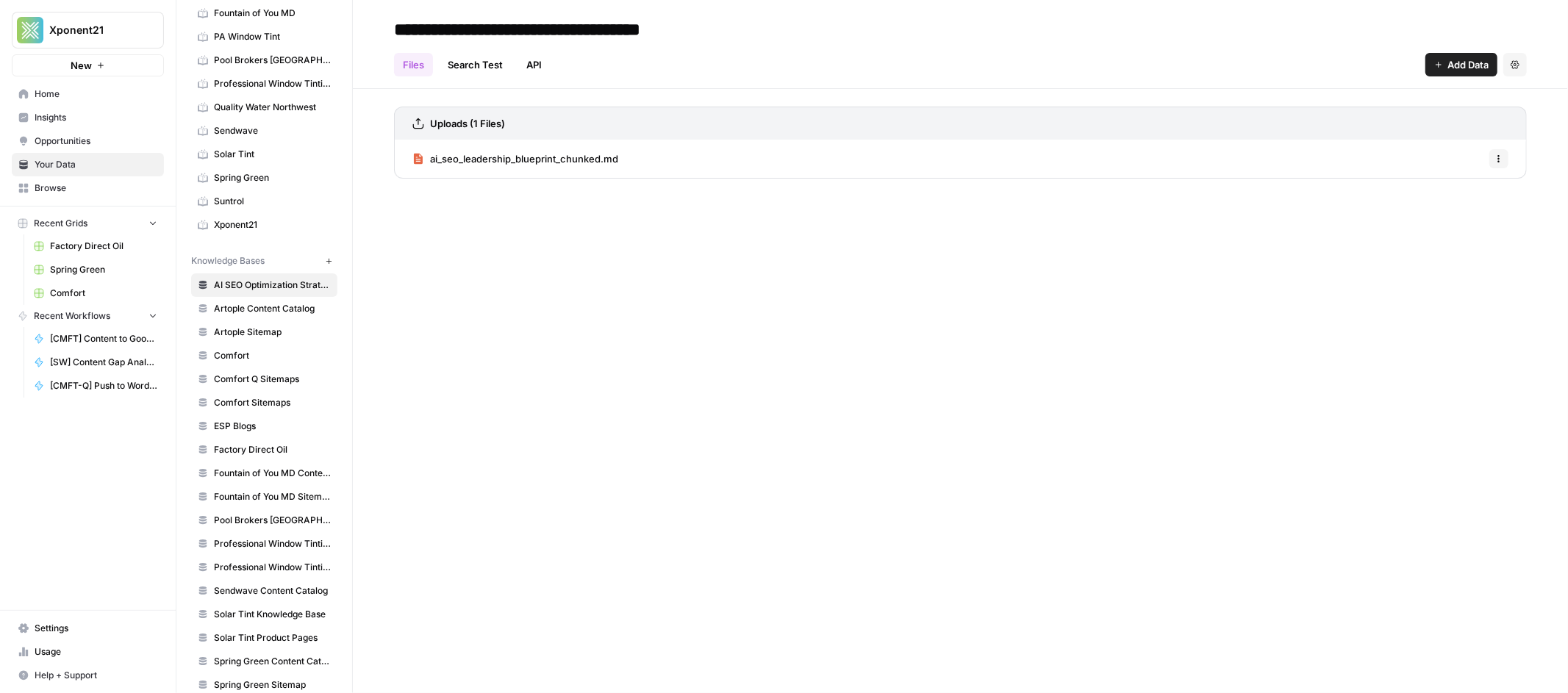
scroll to position [362, 0]
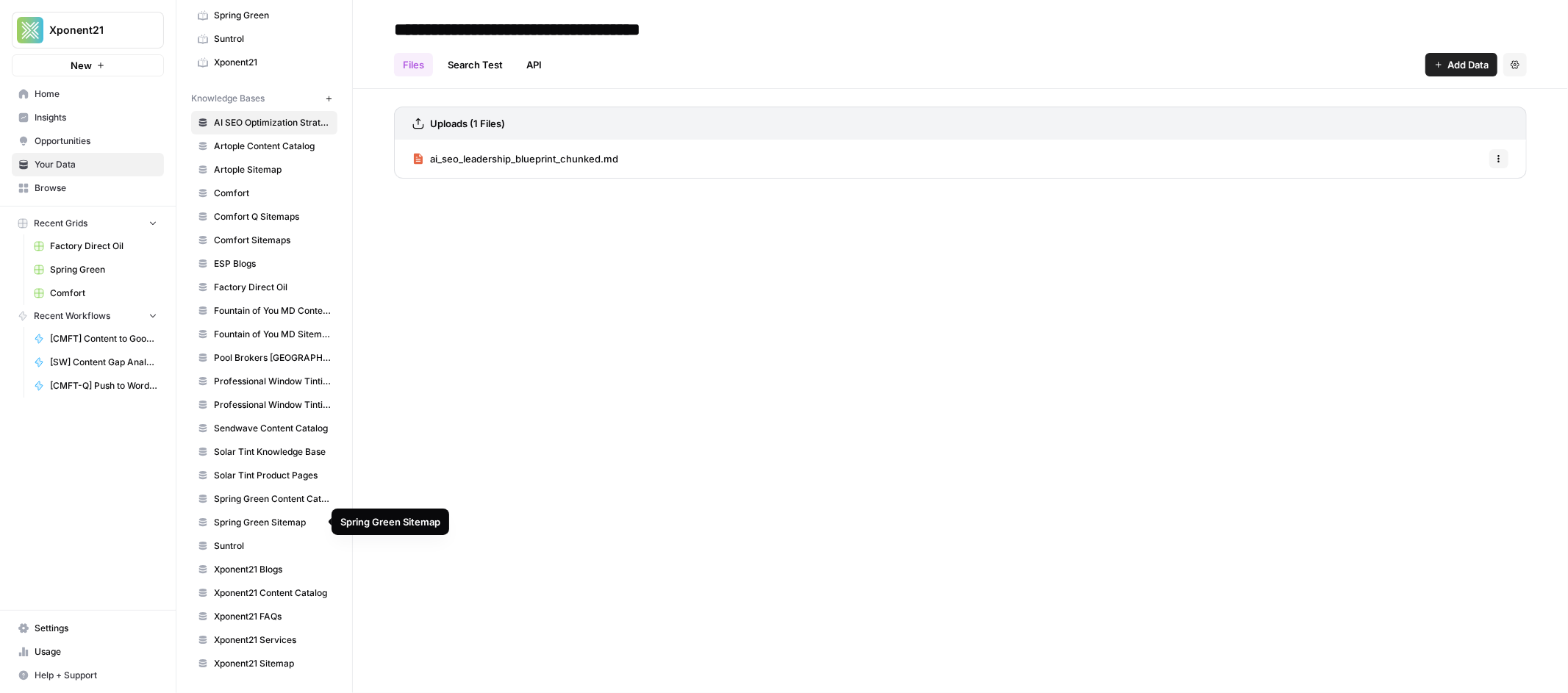
click at [267, 518] on span "Spring Green Sitemap" at bounding box center [272, 522] width 117 height 13
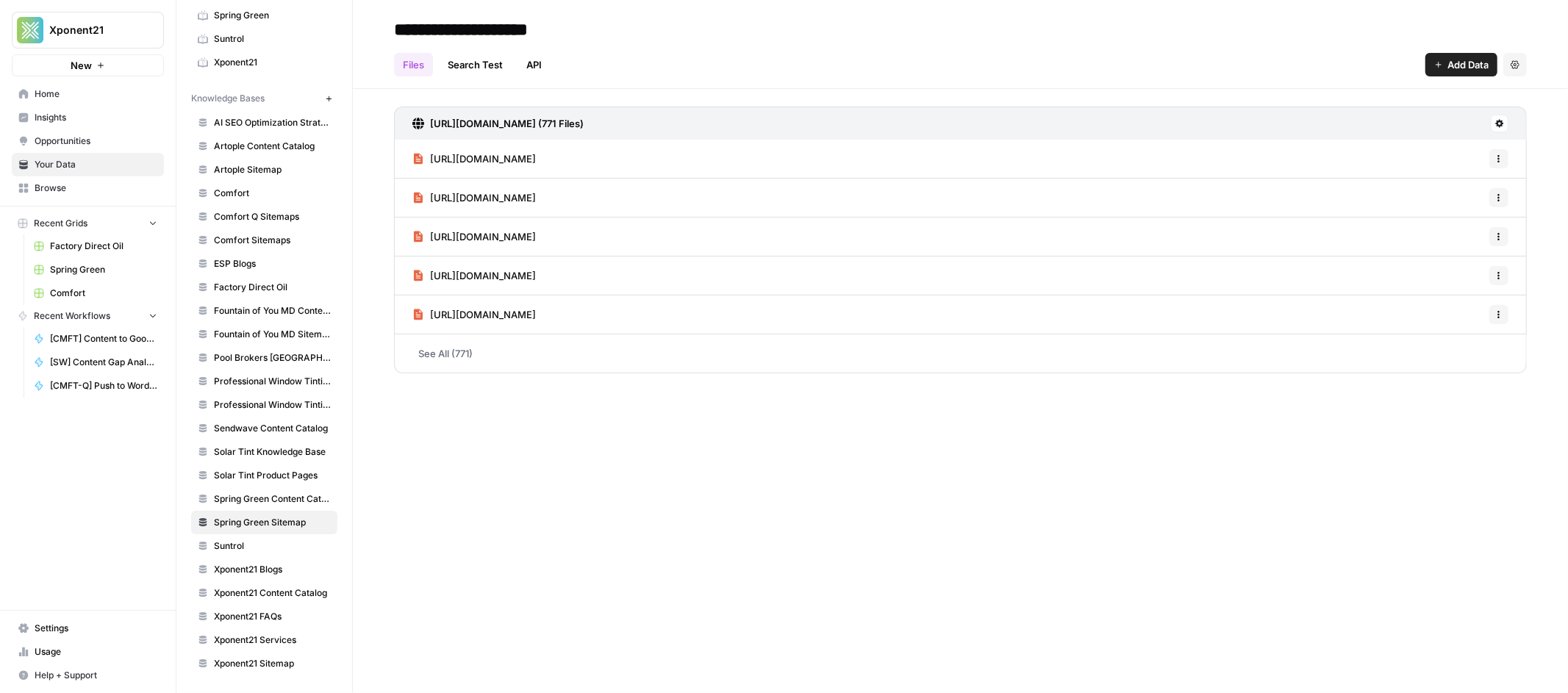
click at [59, 108] on link "Insights" at bounding box center [88, 117] width 152 height 23
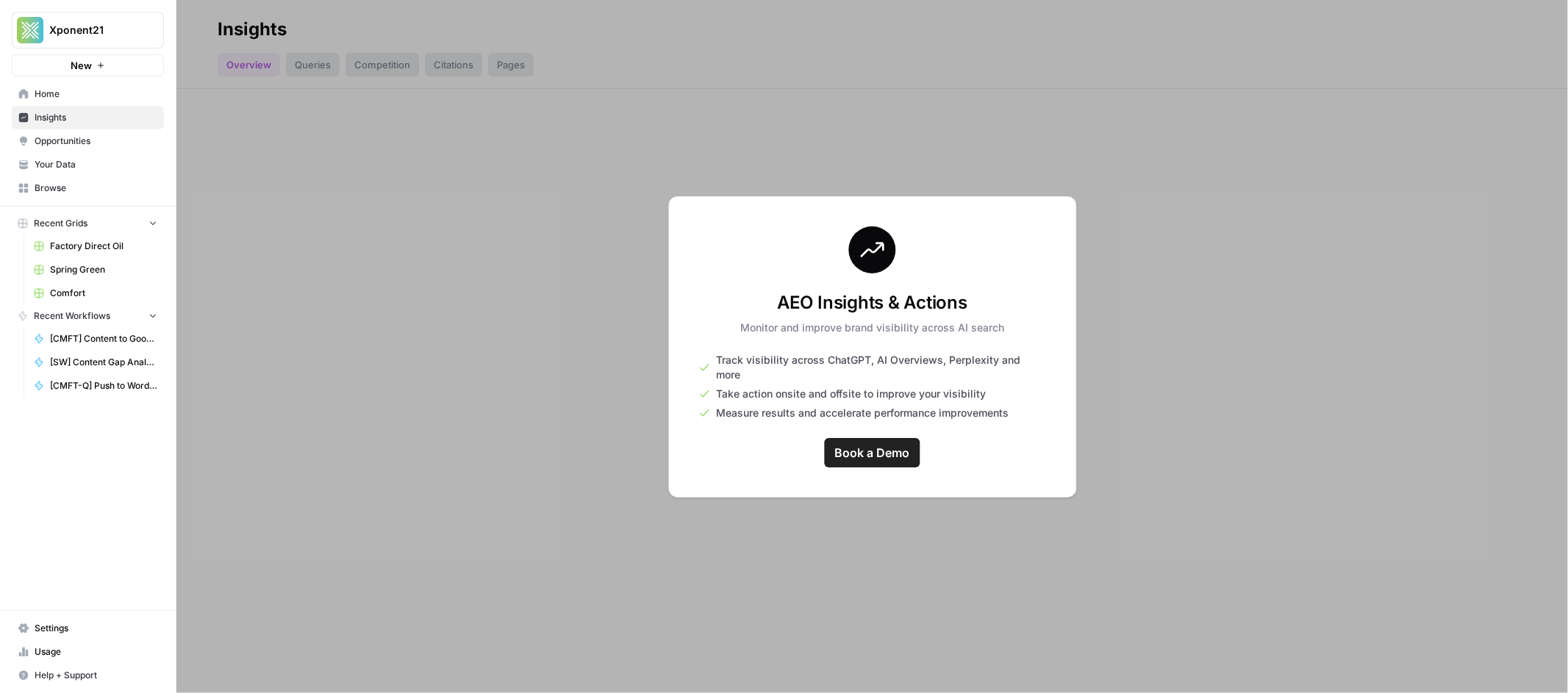
click at [533, 364] on div at bounding box center [872, 346] width 1391 height 693
click at [76, 134] on span "Opportunities" at bounding box center [96, 140] width 123 height 13
click at [73, 107] on link "Insights" at bounding box center [88, 117] width 152 height 23
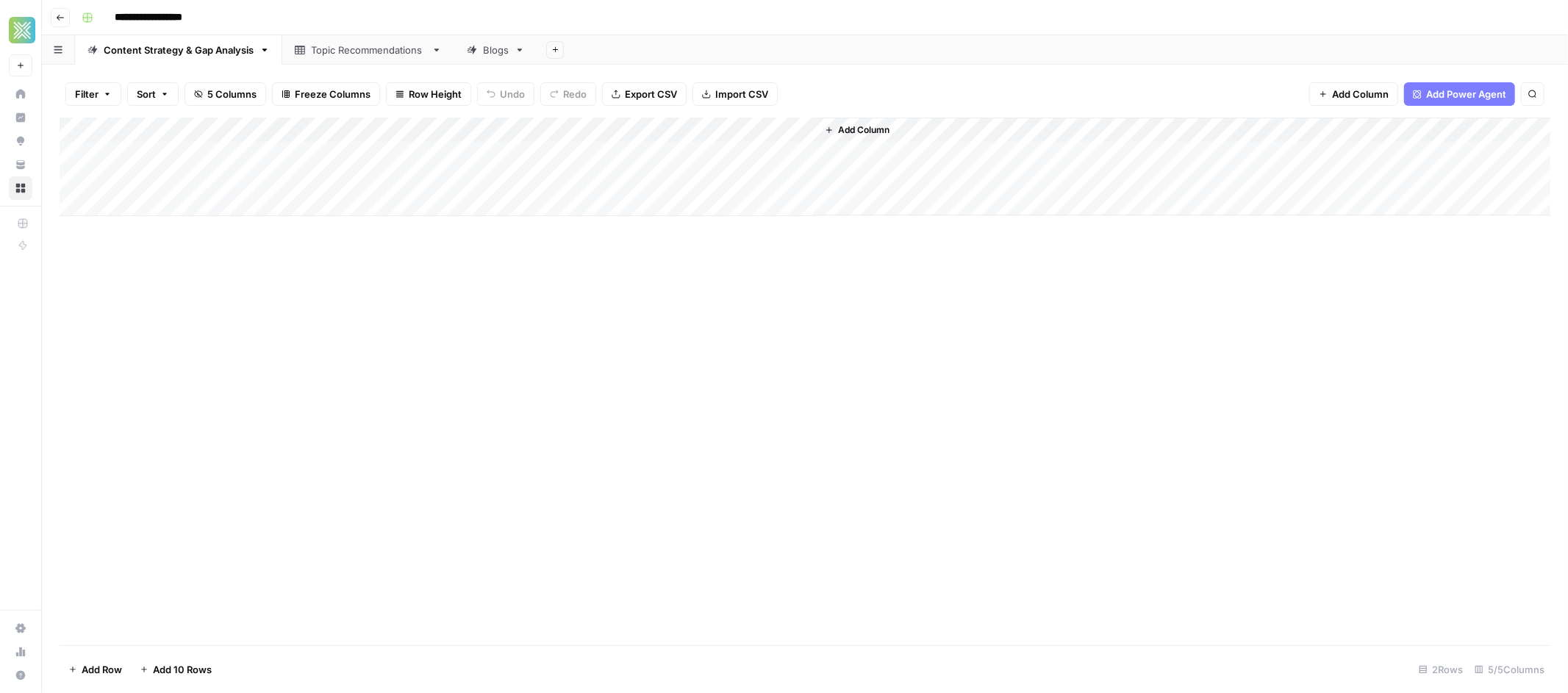
click at [484, 52] on div "Blogs" at bounding box center [496, 50] width 26 height 15
click at [703, 131] on div "Add Column" at bounding box center [804, 381] width 1491 height 528
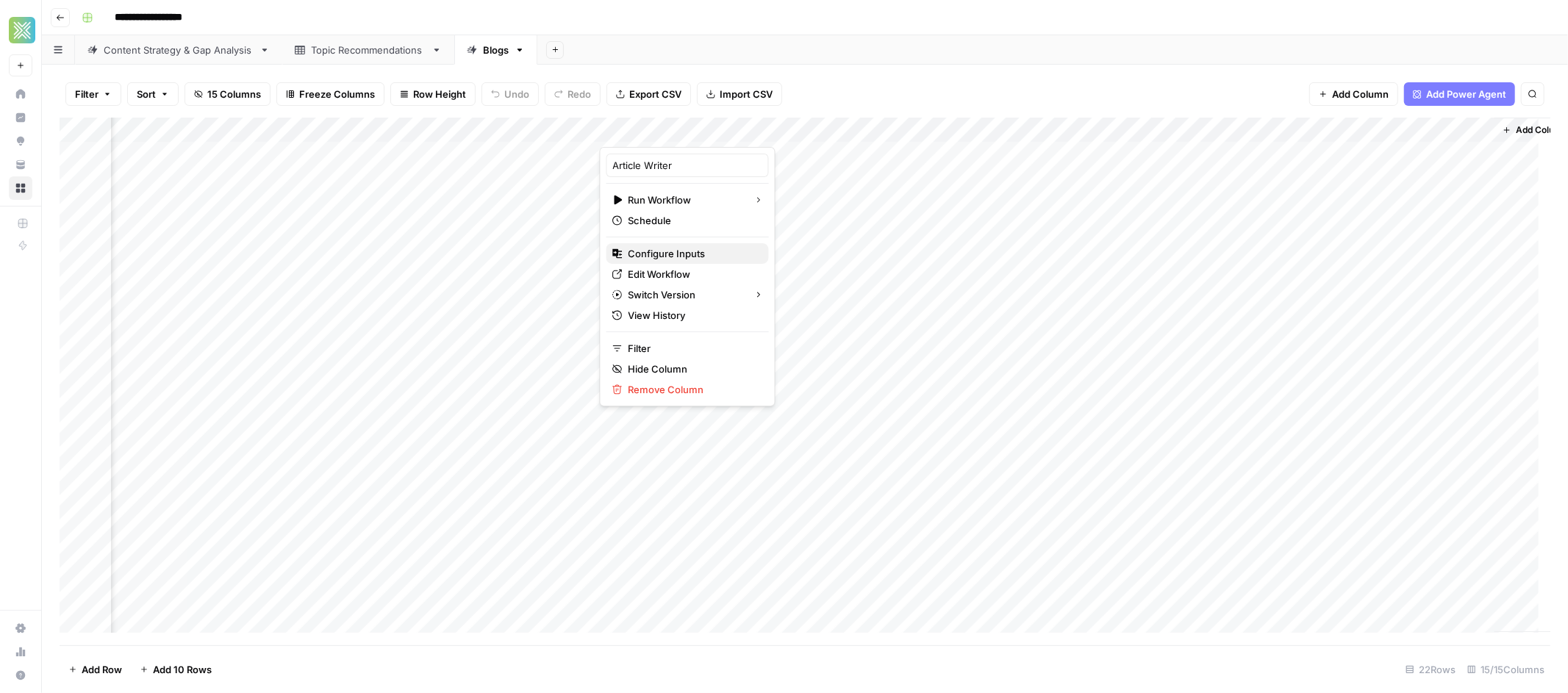
click at [650, 248] on span "Configure Inputs" at bounding box center [692, 253] width 128 height 15
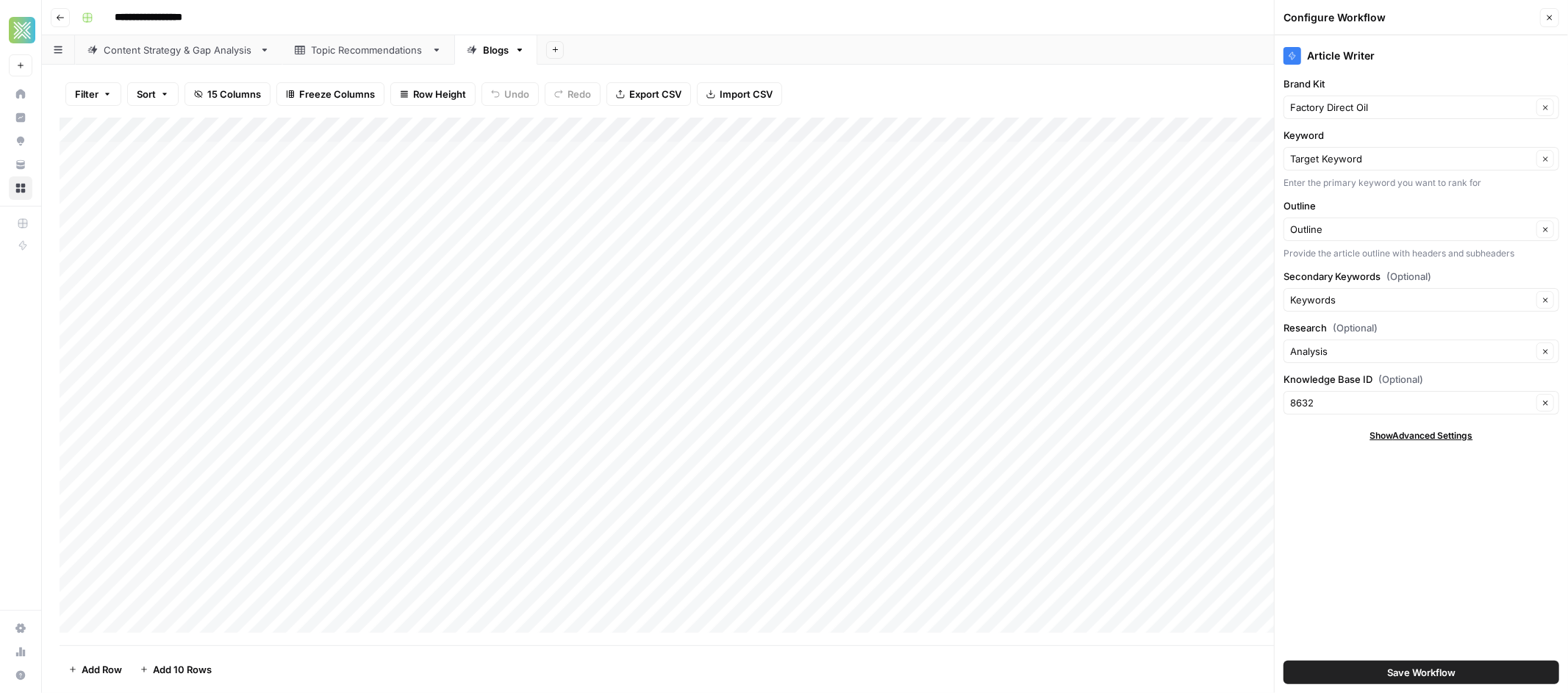
scroll to position [0, 326]
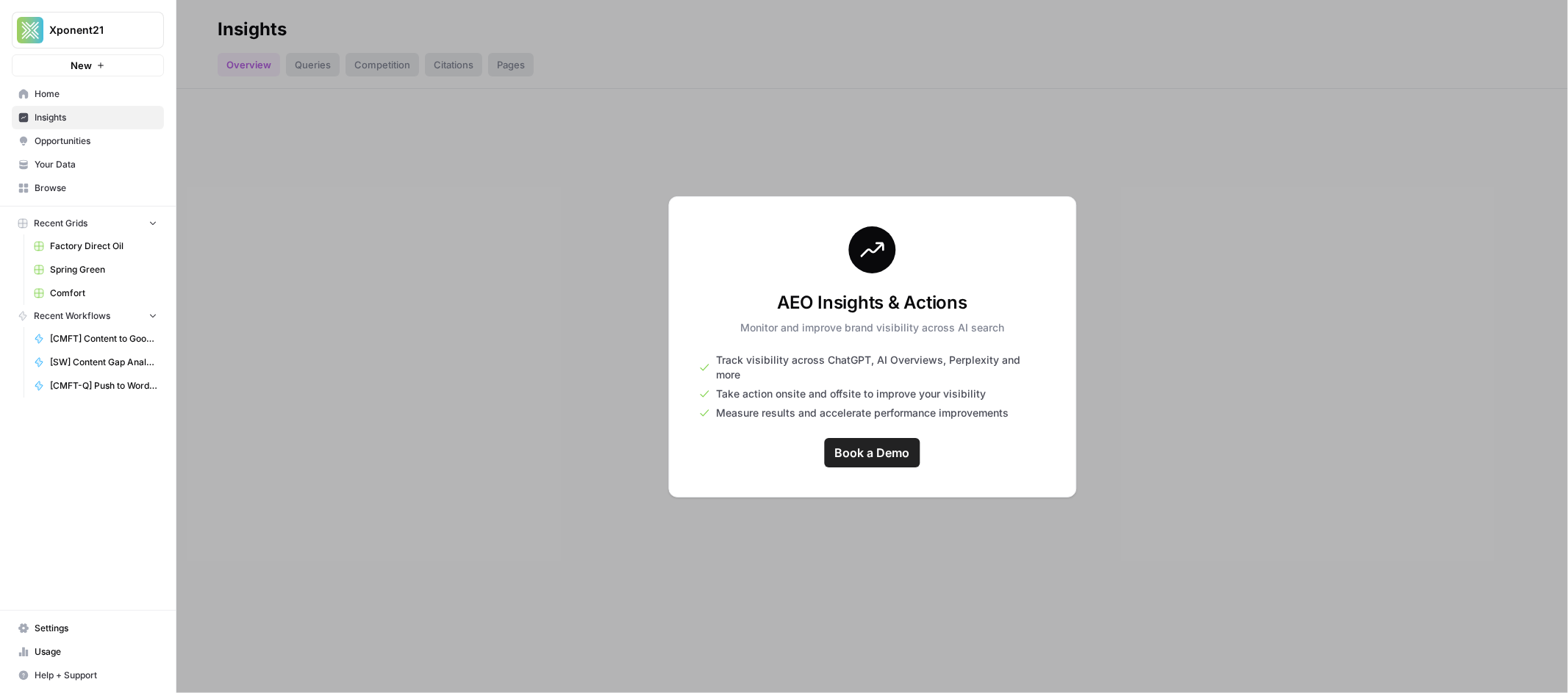
click at [871, 454] on link "Book a Demo" at bounding box center [872, 453] width 96 height 29
click at [313, 62] on div at bounding box center [872, 346] width 1391 height 693
click at [53, 97] on span "Home" at bounding box center [96, 94] width 123 height 13
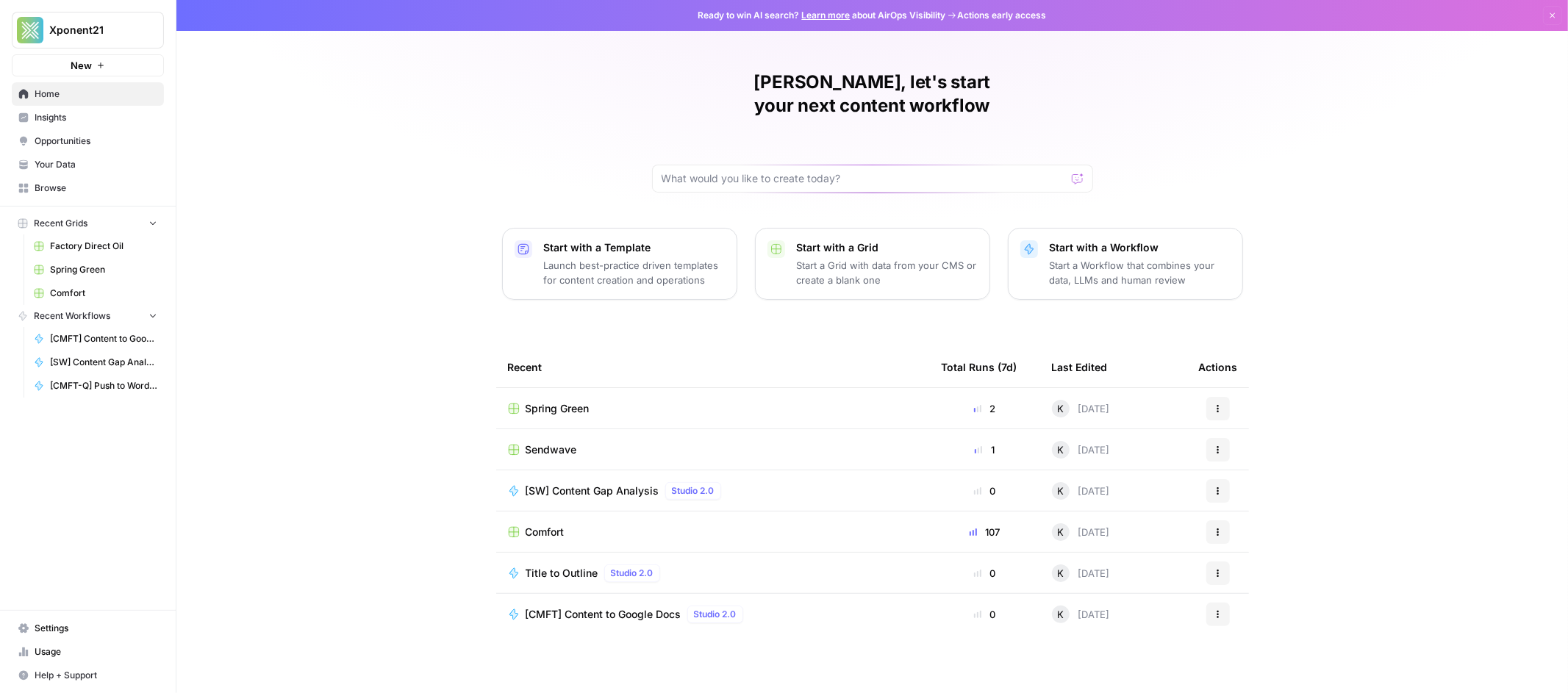
click at [826, 240] on p "Start with a Grid" at bounding box center [887, 247] width 181 height 15
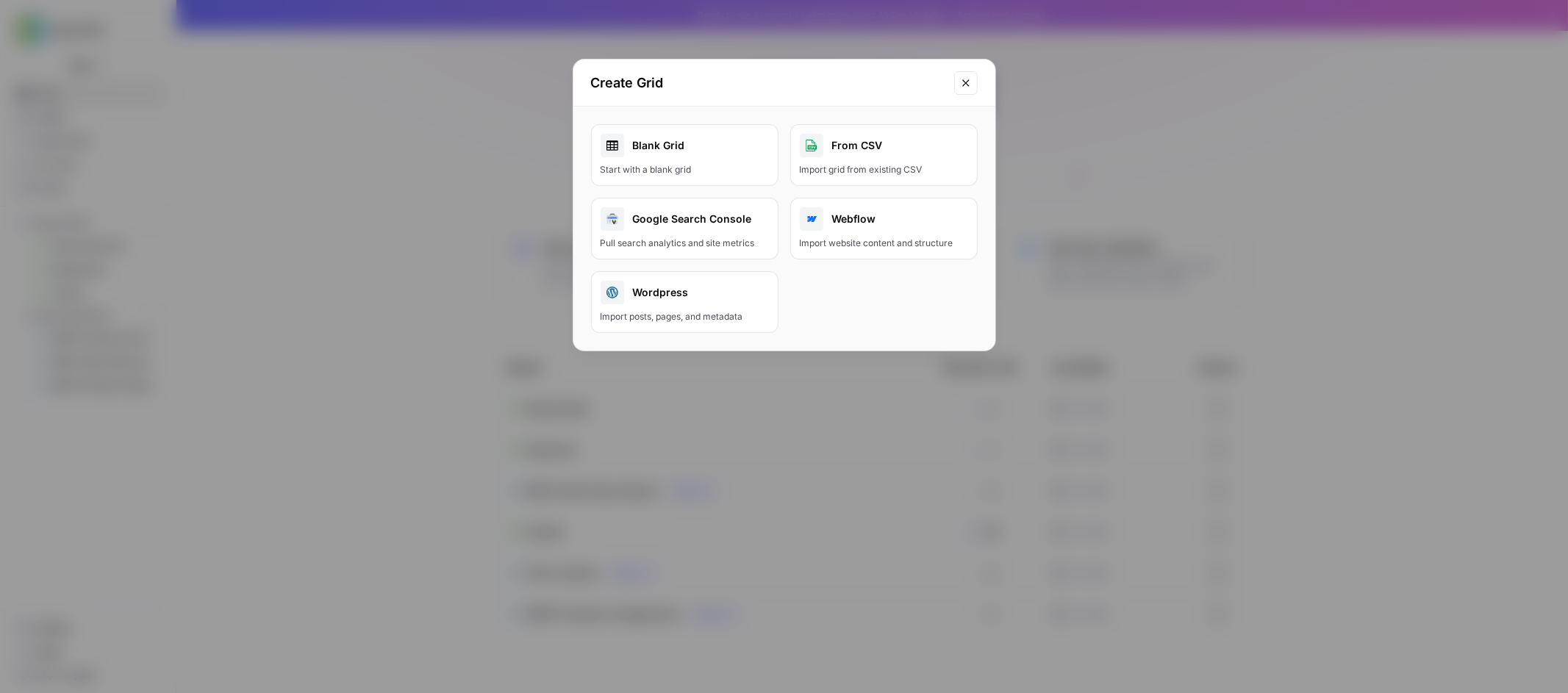
click at [964, 81] on icon "Close modal" at bounding box center [966, 84] width 12 height 12
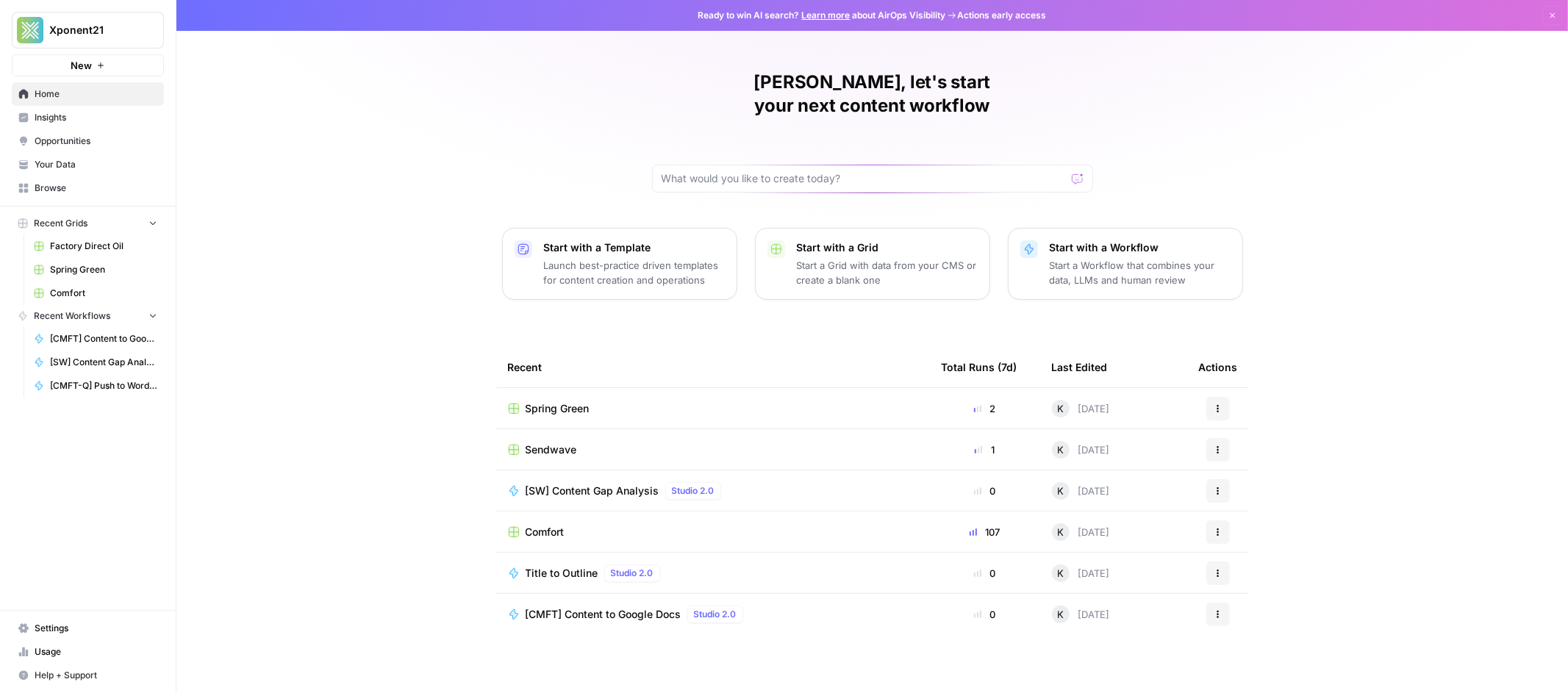
click at [64, 193] on span "Browse" at bounding box center [96, 188] width 123 height 13
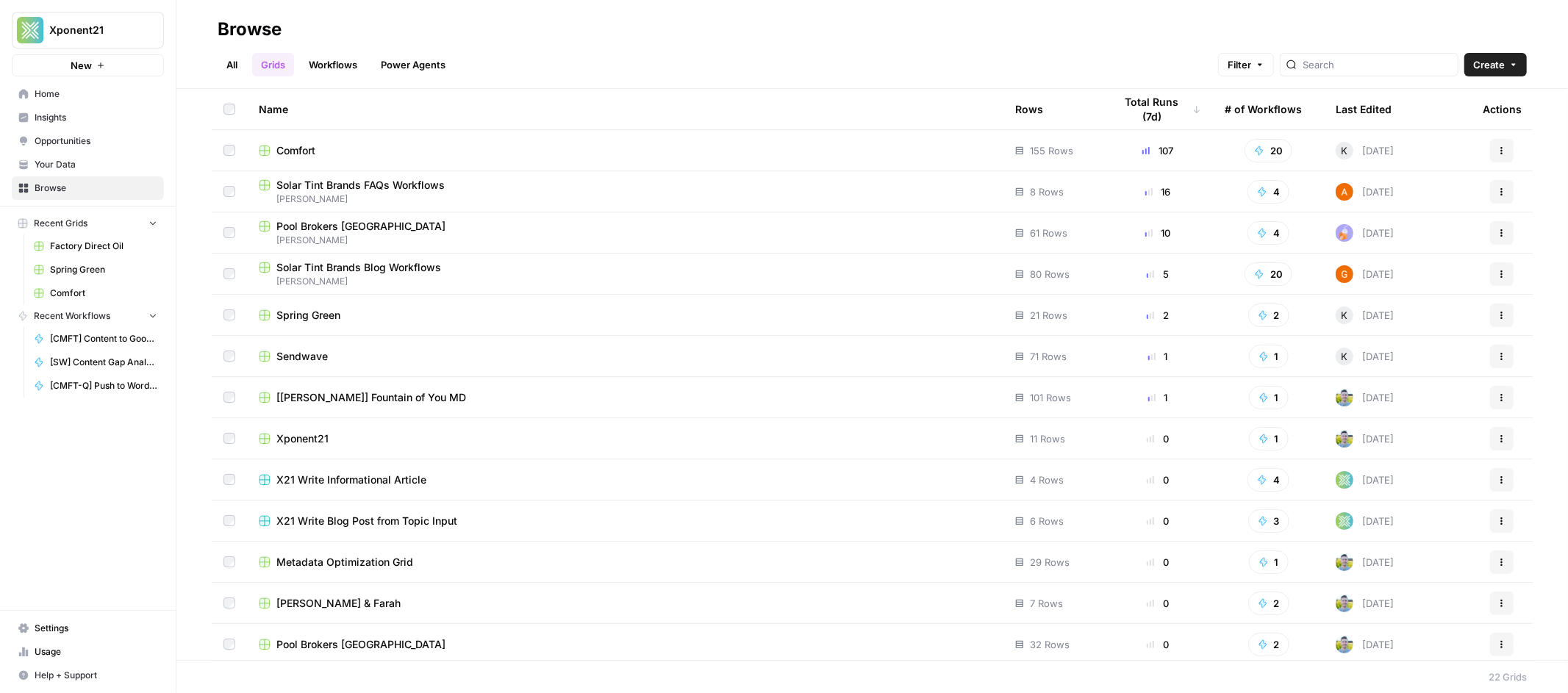
click at [319, 356] on span "Sendwave" at bounding box center [302, 356] width 52 height 15
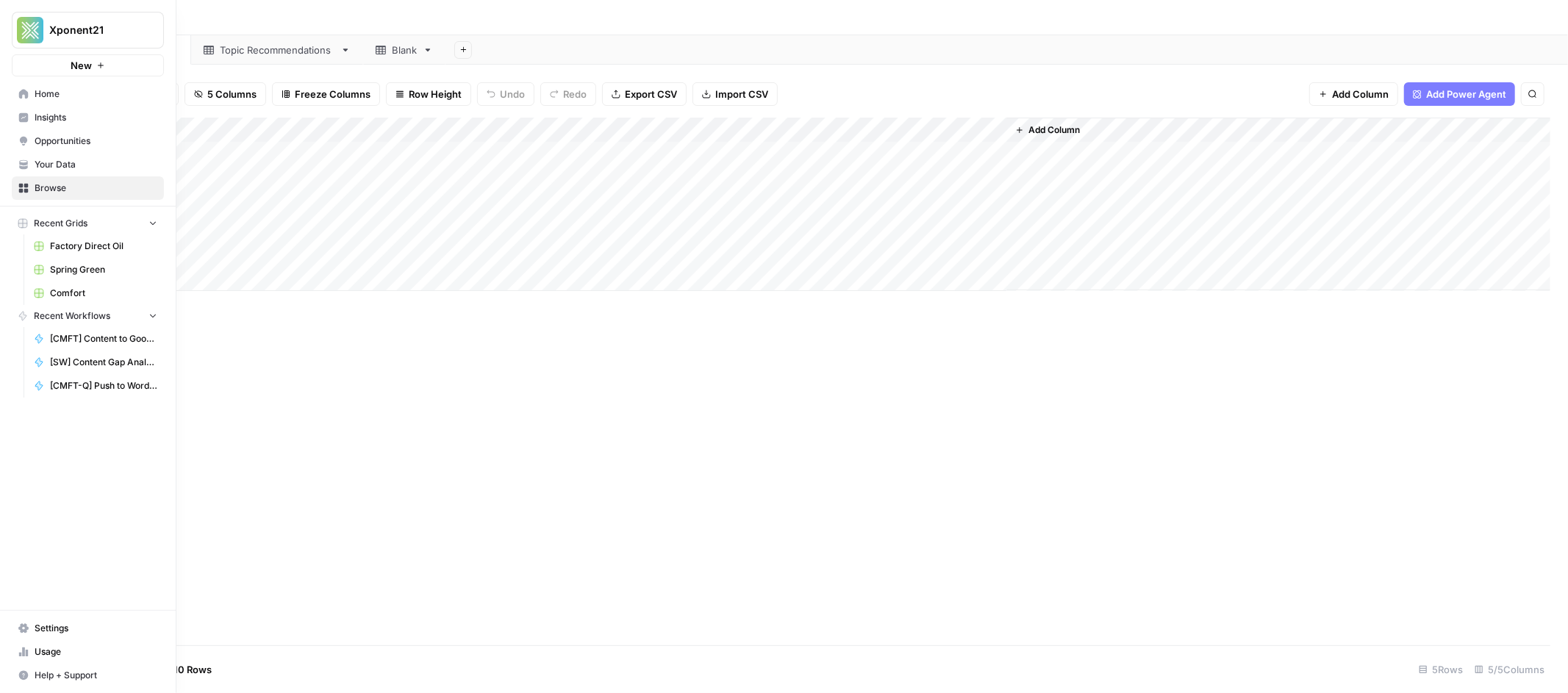
click at [27, 189] on icon at bounding box center [23, 189] width 10 height 10
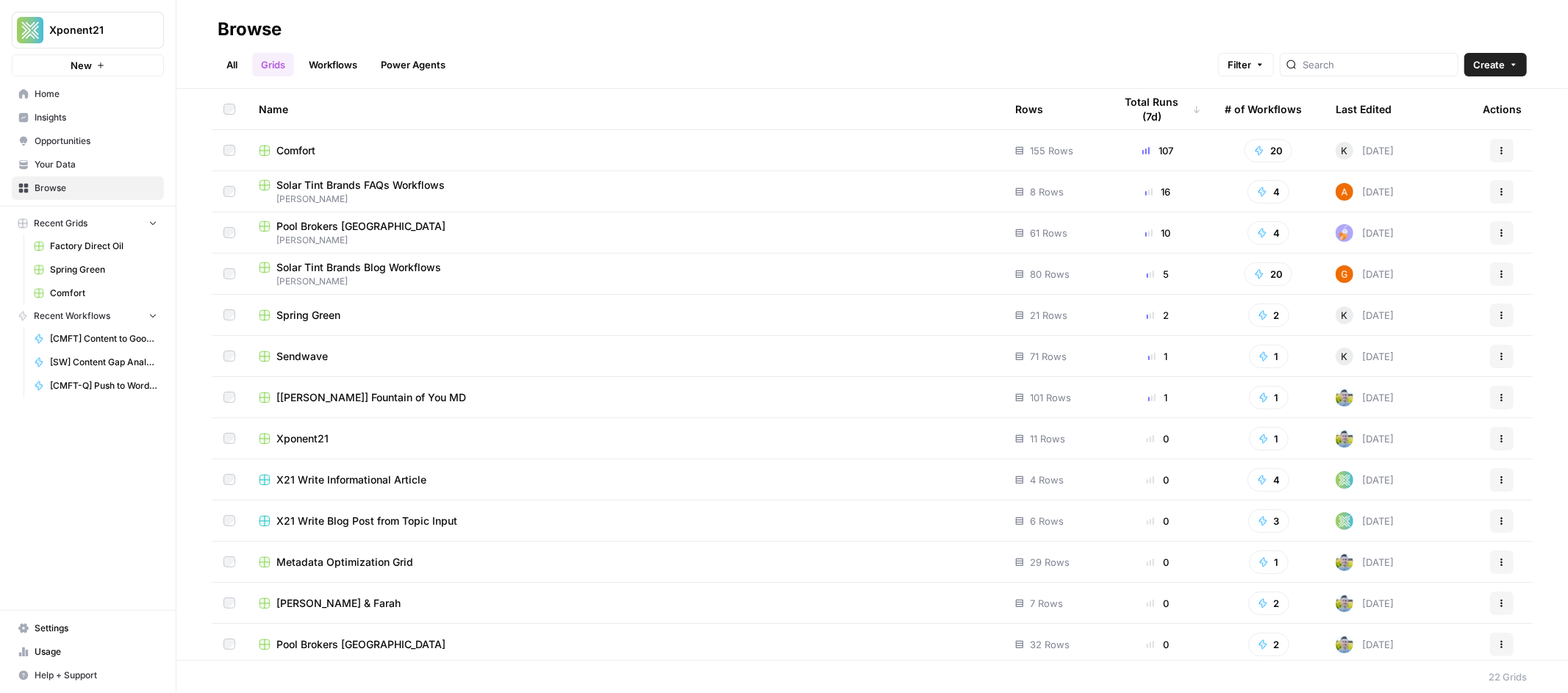
click at [332, 233] on span "[PERSON_NAME]" at bounding box center [624, 239] width 733 height 13
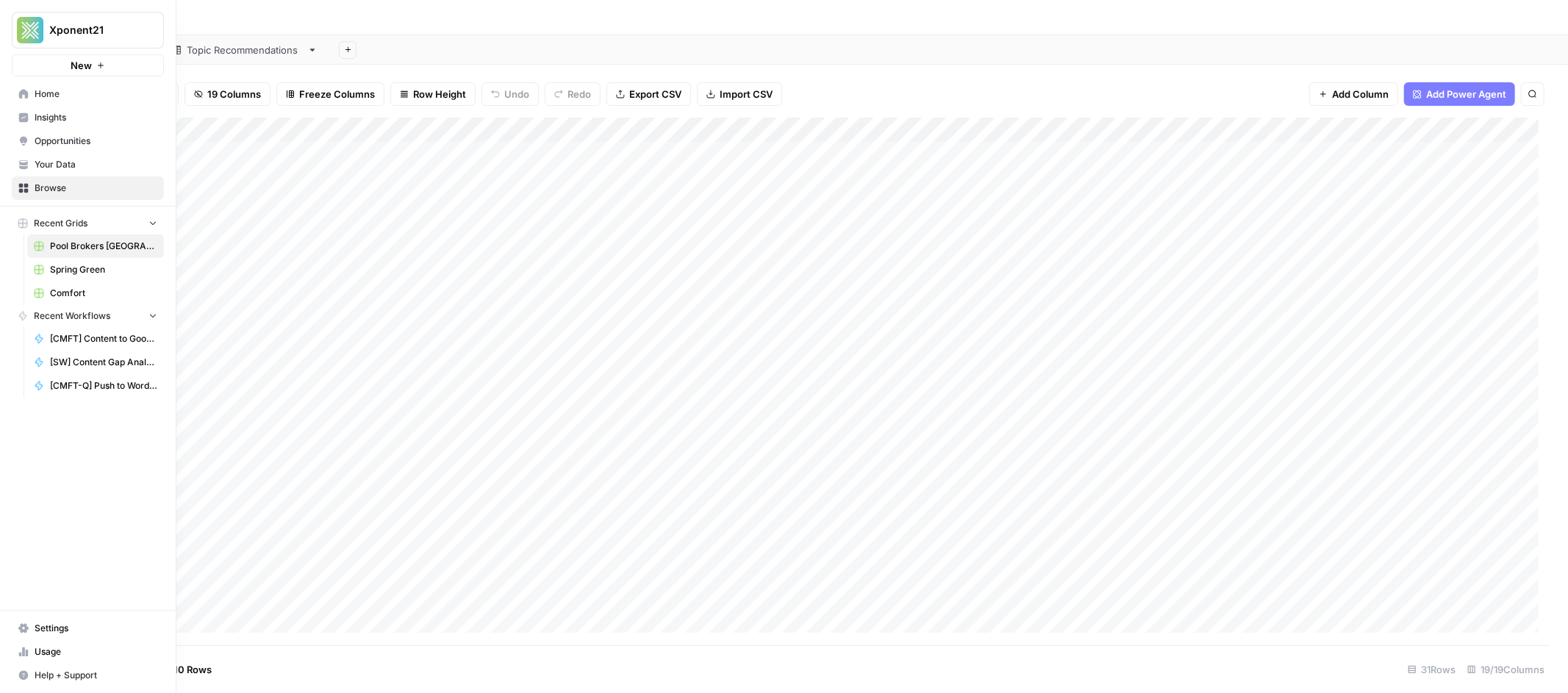
click at [29, 194] on link "Browse" at bounding box center [88, 188] width 152 height 23
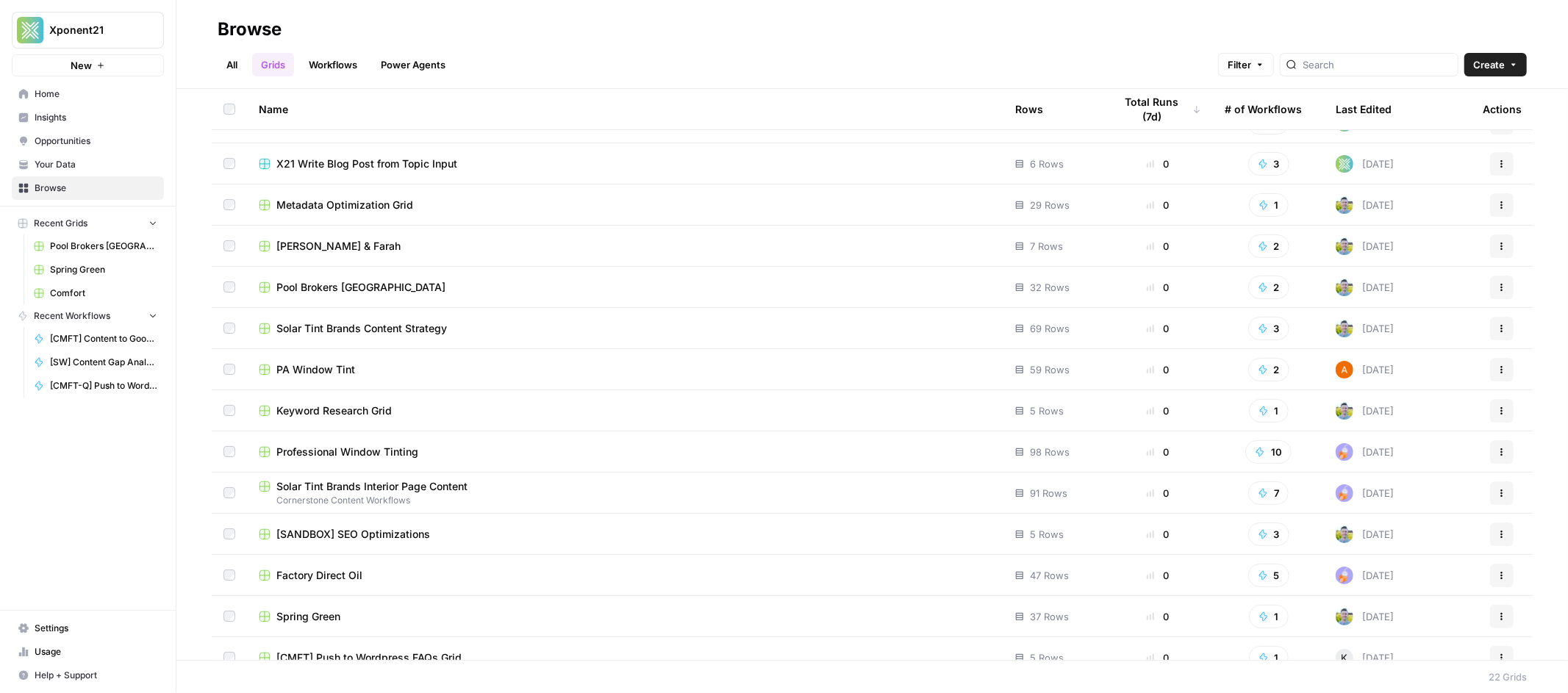
scroll to position [375, 0]
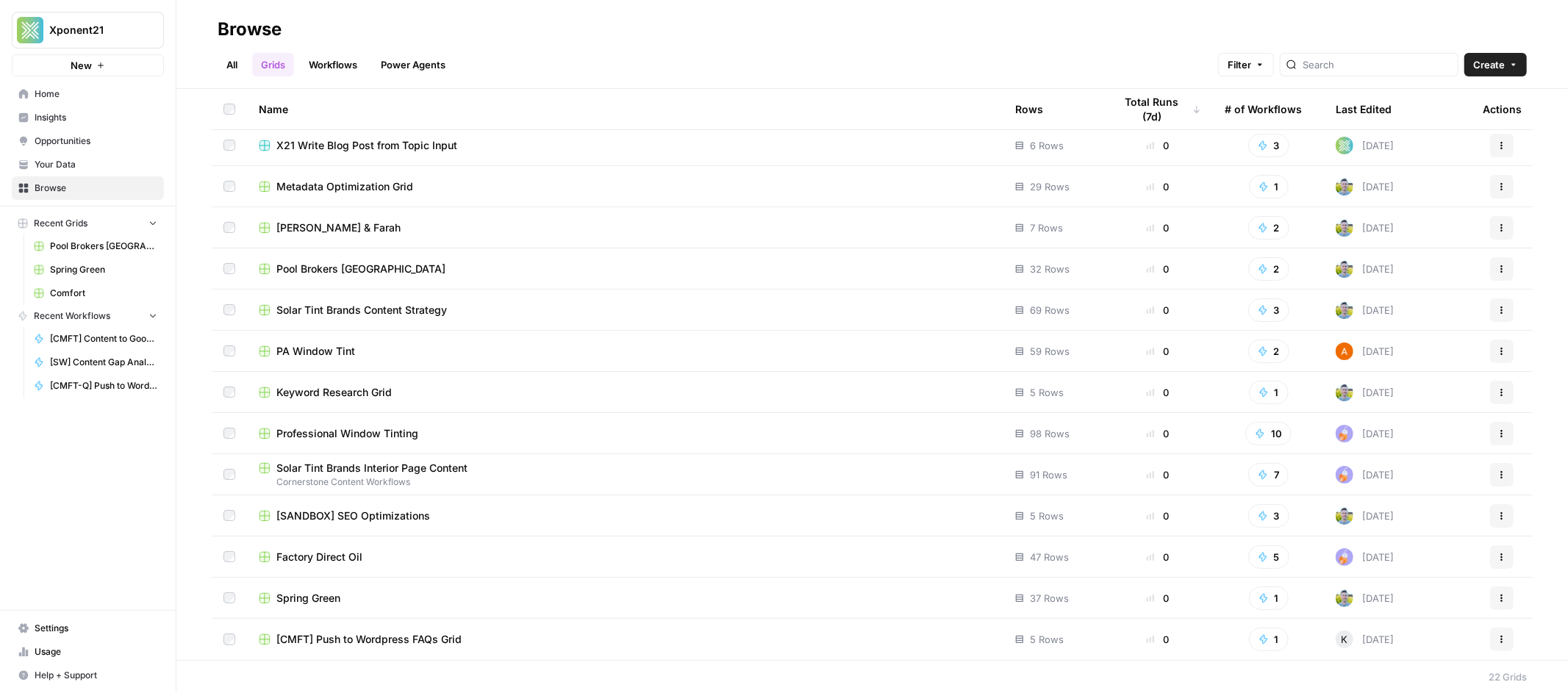
click at [344, 551] on span "Factory Direct Oil" at bounding box center [319, 556] width 86 height 15
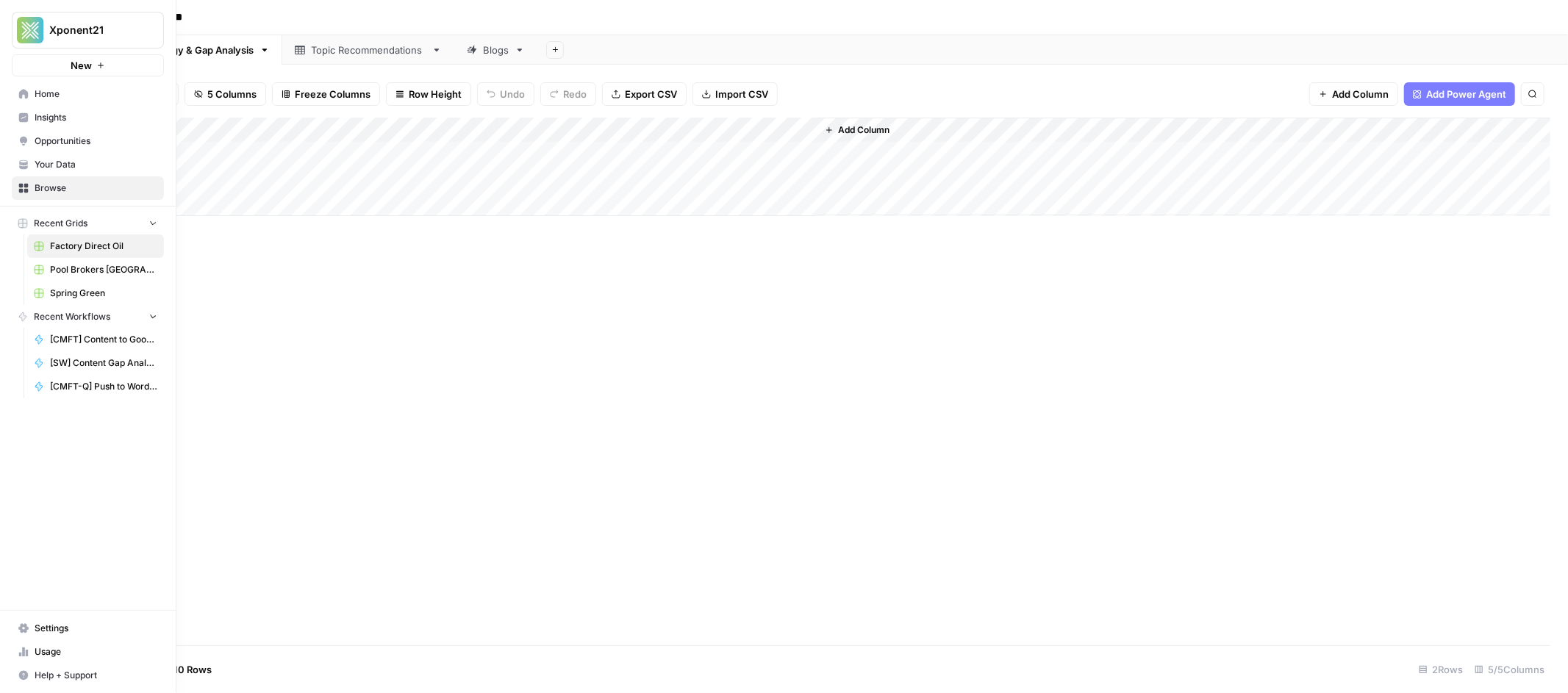
click at [15, 193] on link "Browse" at bounding box center [88, 188] width 152 height 23
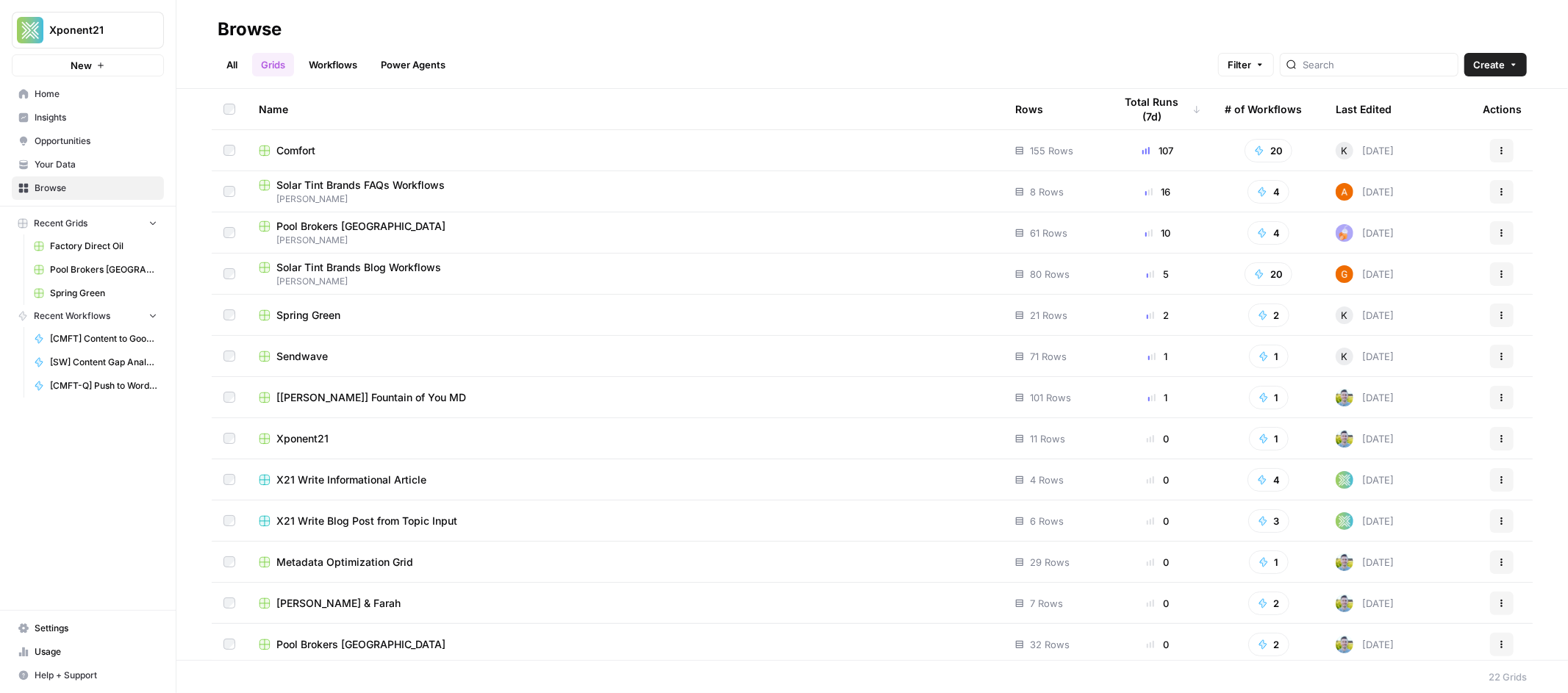
click at [363, 399] on span "[[PERSON_NAME]] Fountain of You MD" at bounding box center [371, 397] width 189 height 15
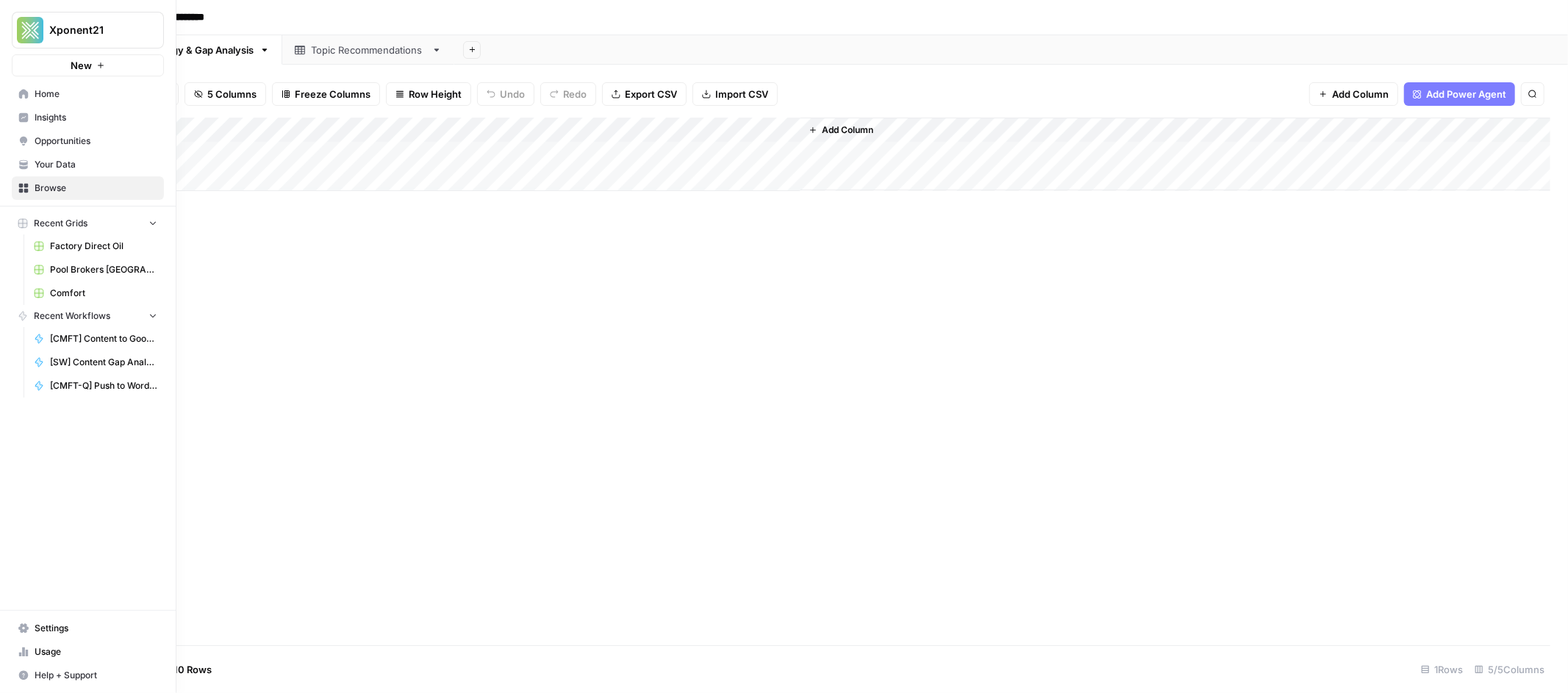
click at [20, 189] on icon at bounding box center [23, 189] width 10 height 10
